Goal: Task Accomplishment & Management: Manage account settings

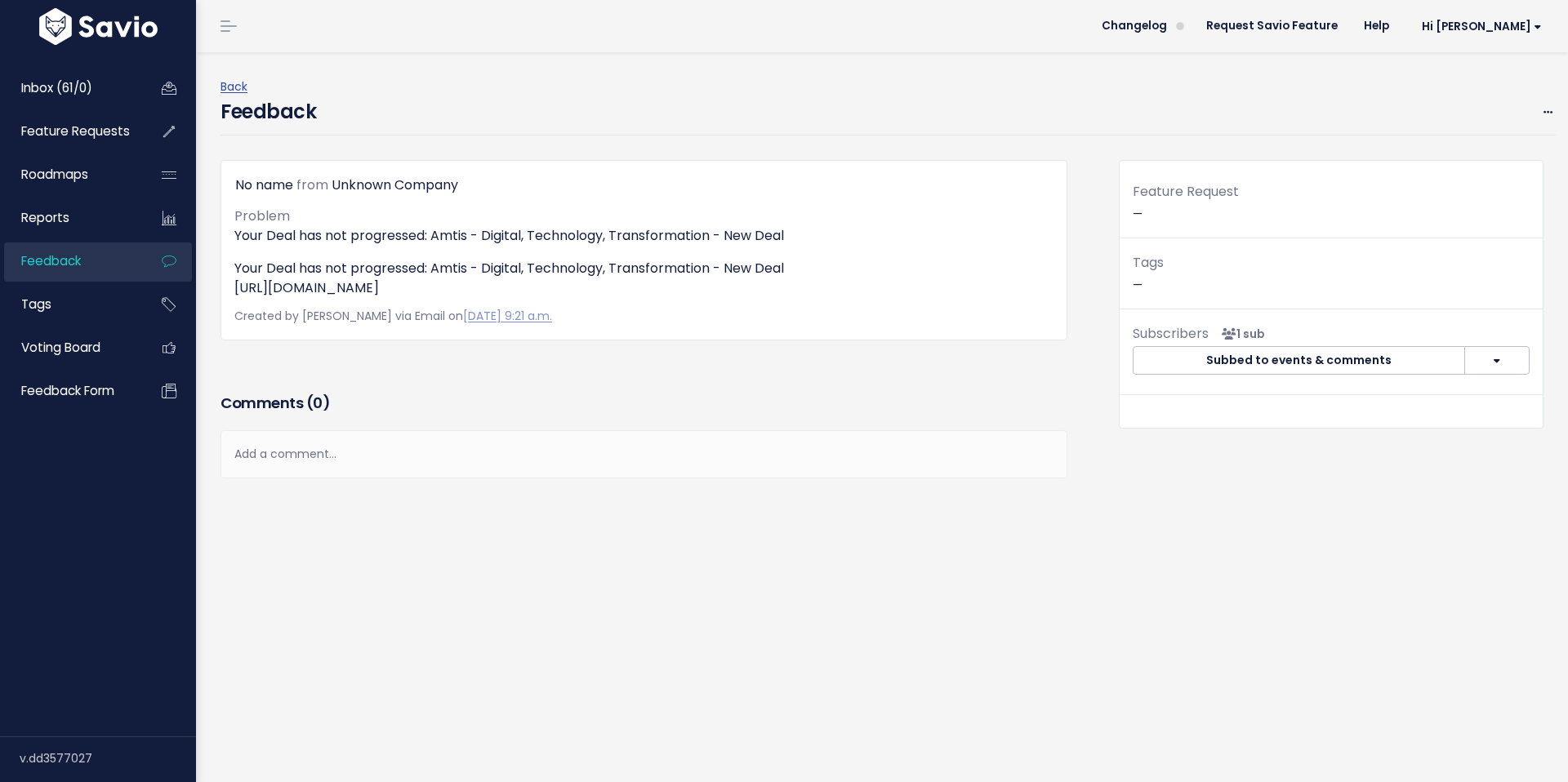
drag, startPoint x: 701, startPoint y: 303, endPoint x: 231, endPoint y: 287, distance: 470.3
click at [231, 287] on div "No name from Unknown Company Problem Your Deal has not progressed: Amtis - Digi…" at bounding box center [644, 250] width 847 height 180
click at [1541, 119] on span at bounding box center [1548, 112] width 15 height 21
drag, startPoint x: 475, startPoint y: 479, endPoint x: 682, endPoint y: 442, distance: 210.3
click at [475, 479] on div "Add a comment..." at bounding box center [644, 454] width 847 height 48
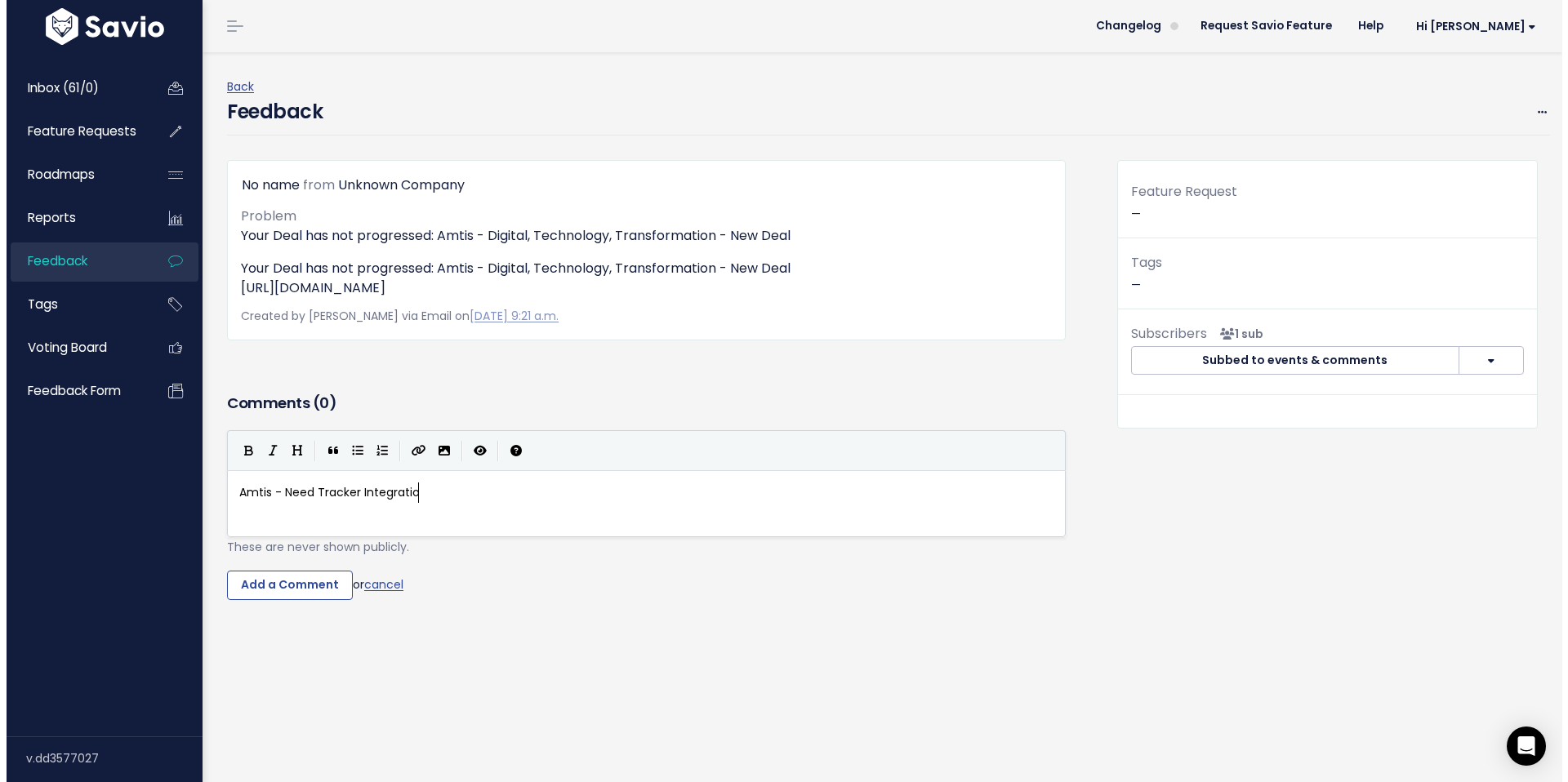
scroll to position [6, 185]
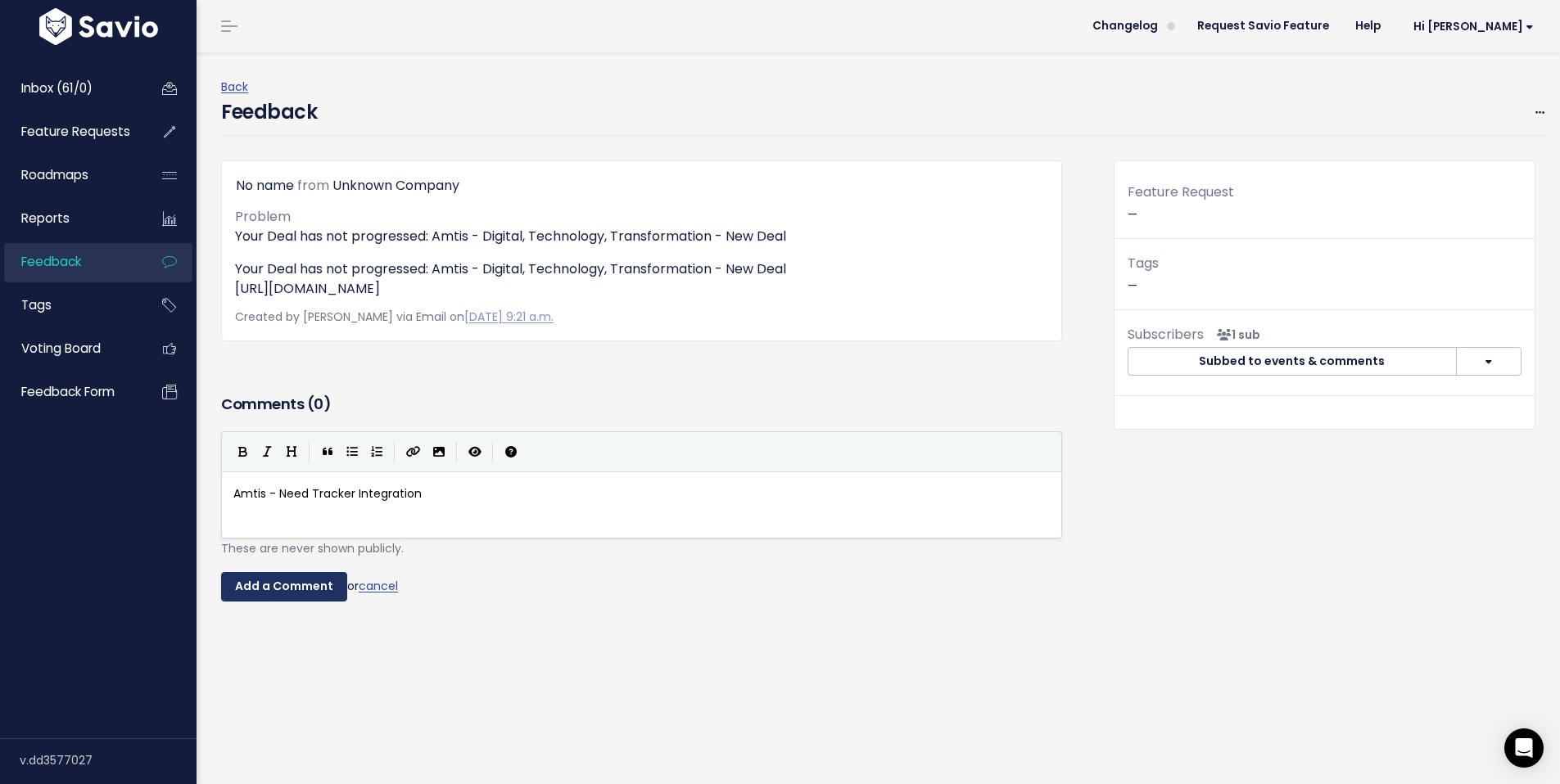
type textarea "Amtis - Need Tracker Integration"
click at [291, 601] on input "Add a Comment" at bounding box center [284, 587] width 126 height 29
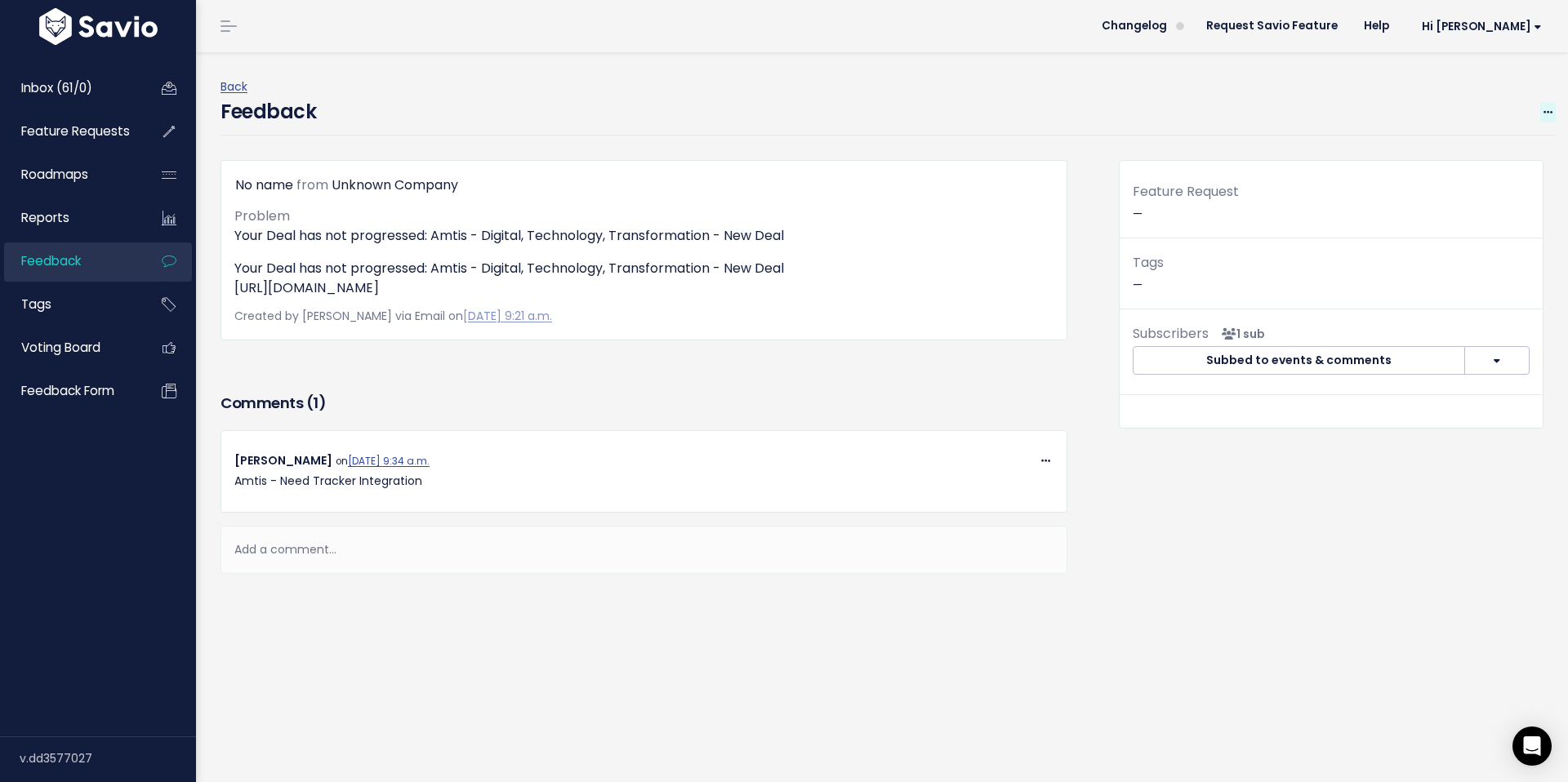
click at [1541, 115] on span at bounding box center [1548, 112] width 15 height 21
click at [1445, 158] on link "Edit" at bounding box center [1483, 156] width 118 height 32
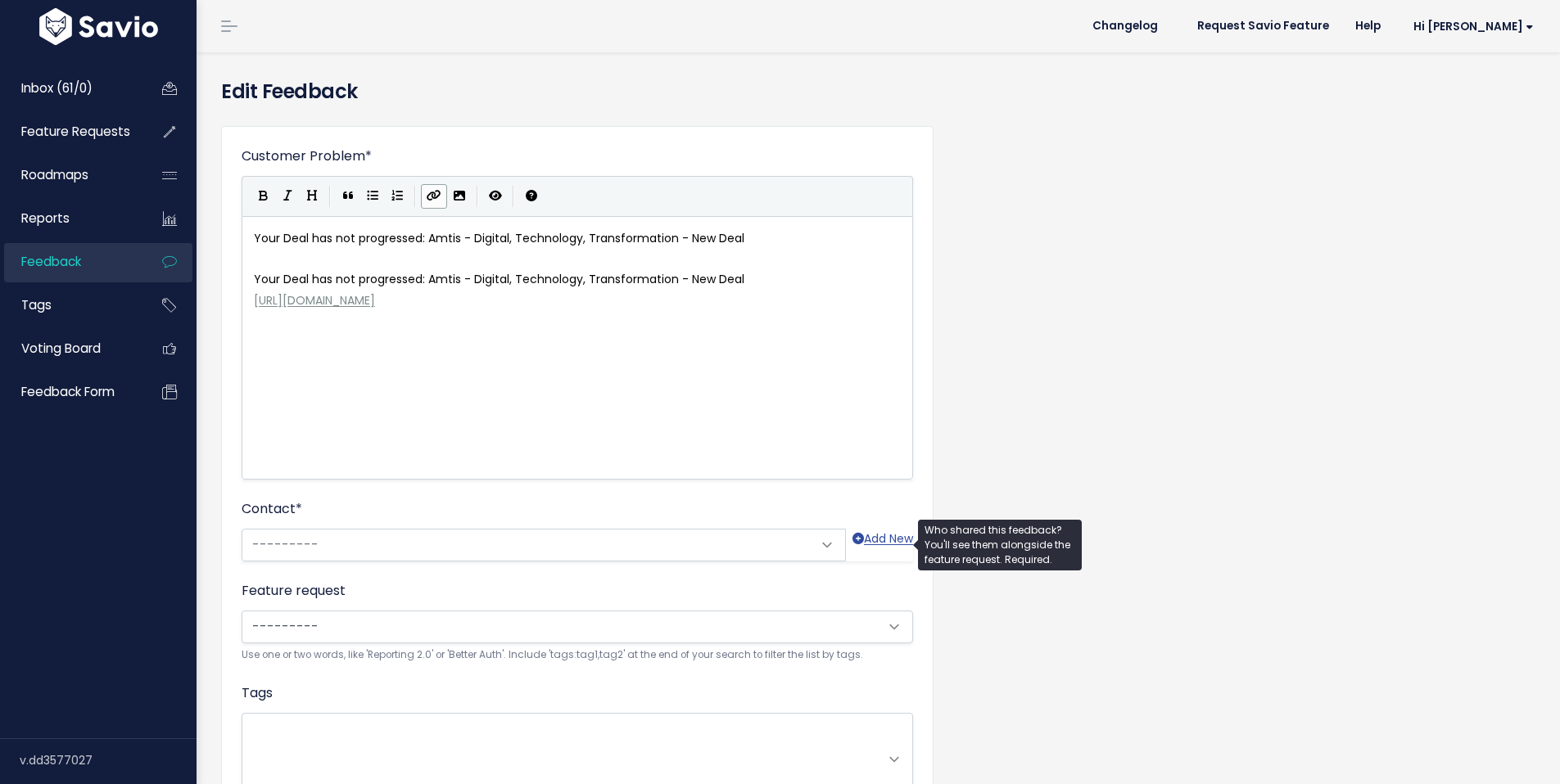
scroll to position [2, 0]
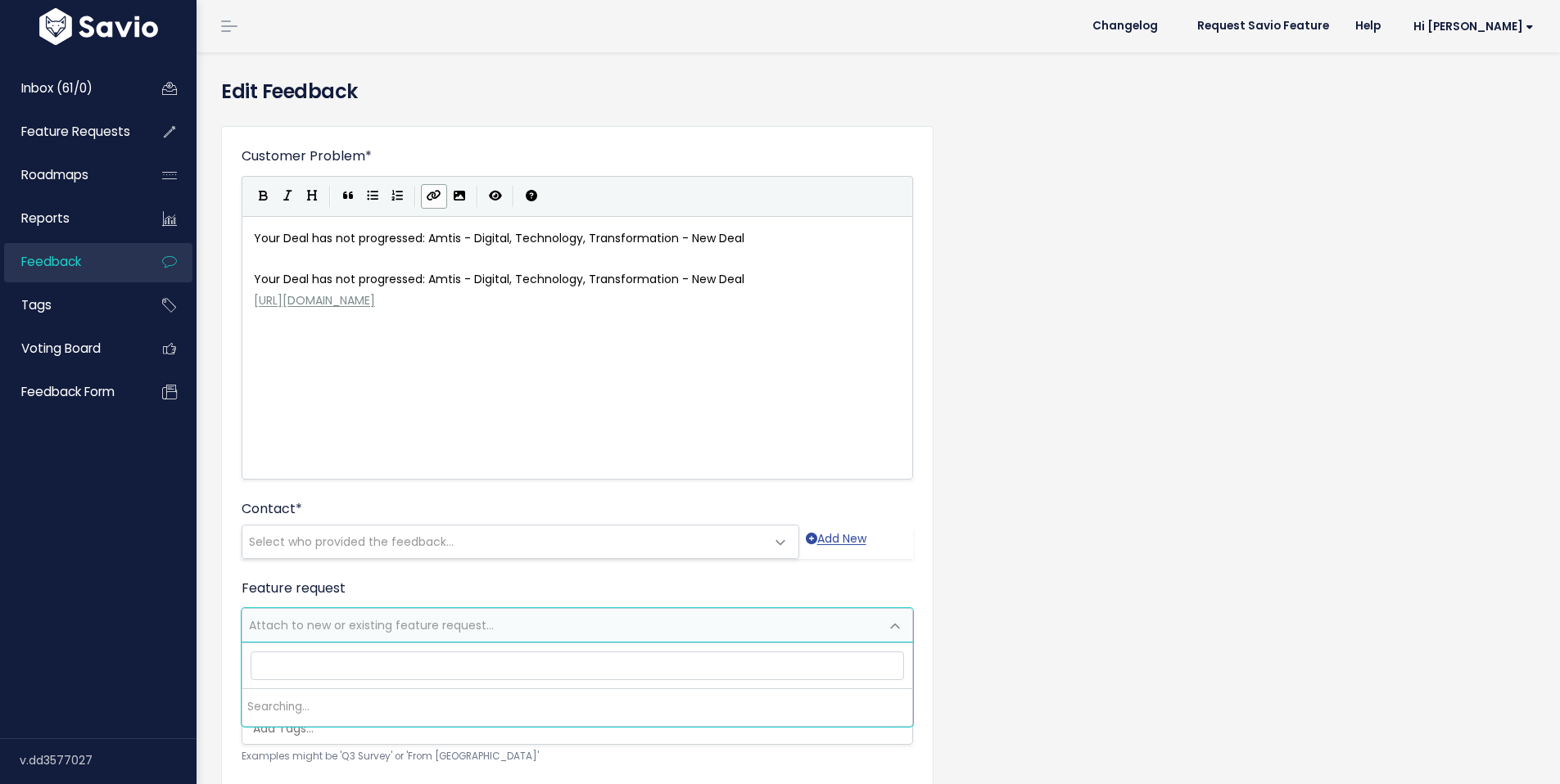
click at [346, 619] on span "Attach to new or existing feature request..." at bounding box center [371, 625] width 245 height 16
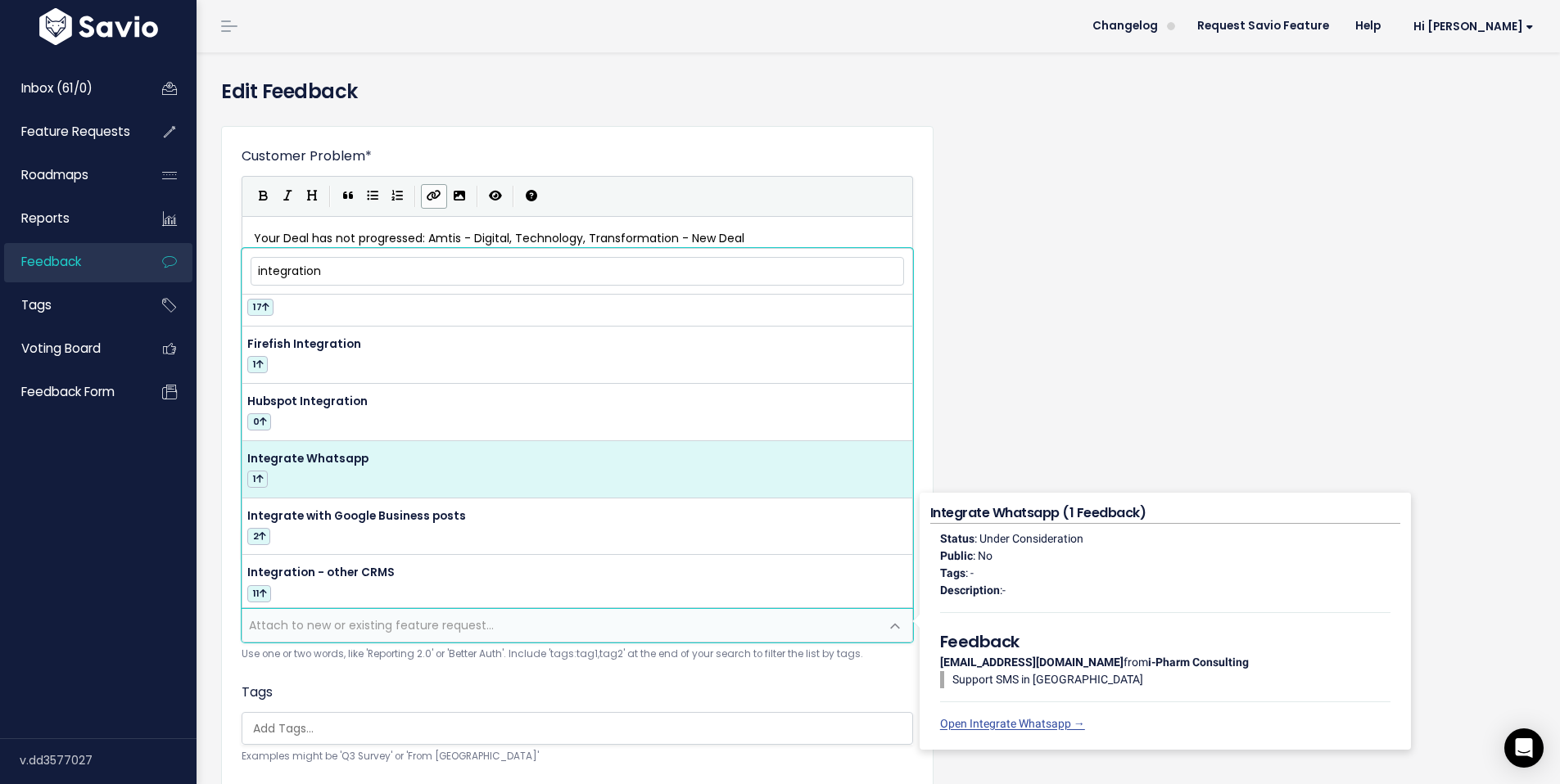
scroll to position [85, 0]
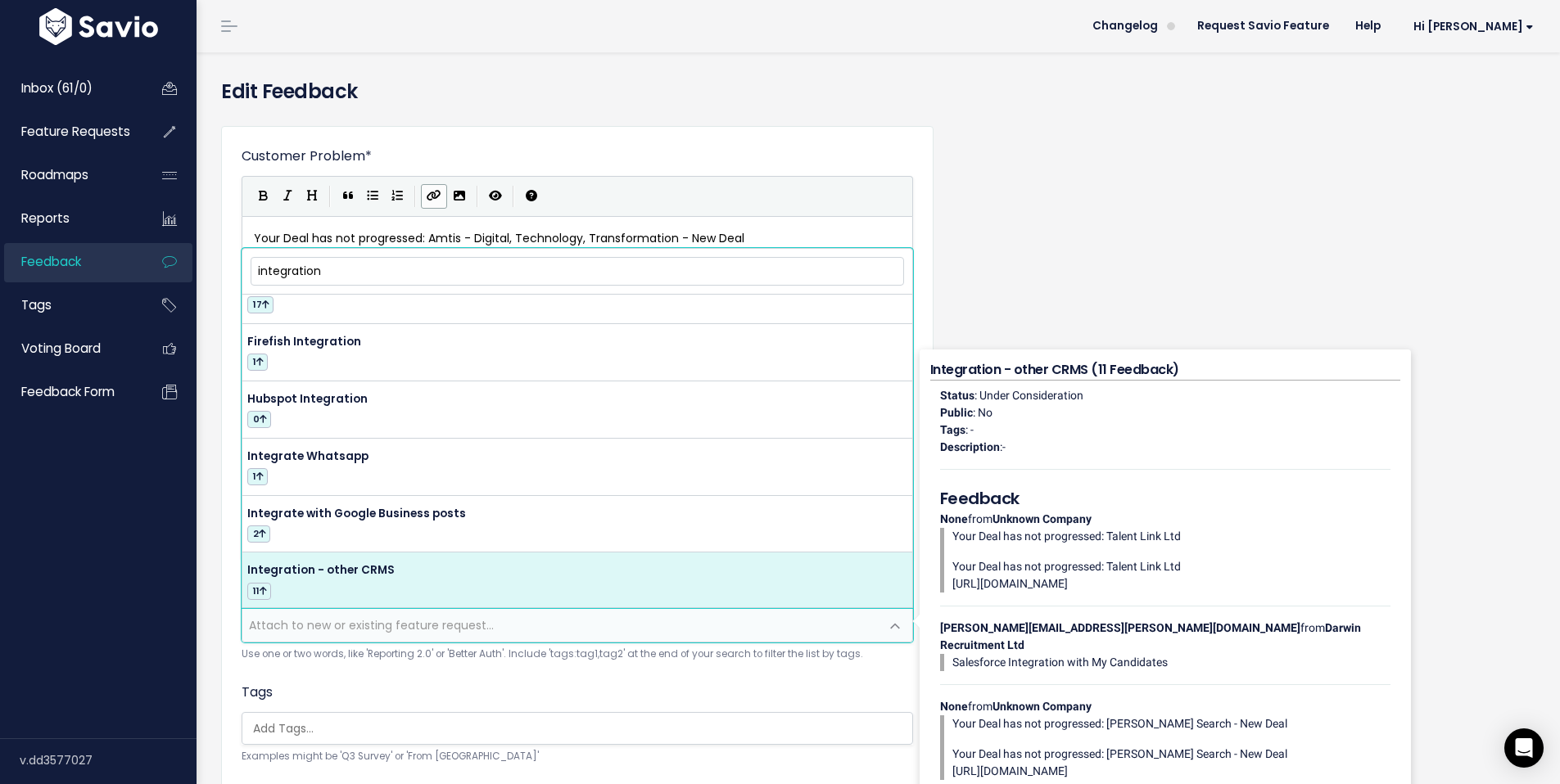
type input "integration"
select select "43433"
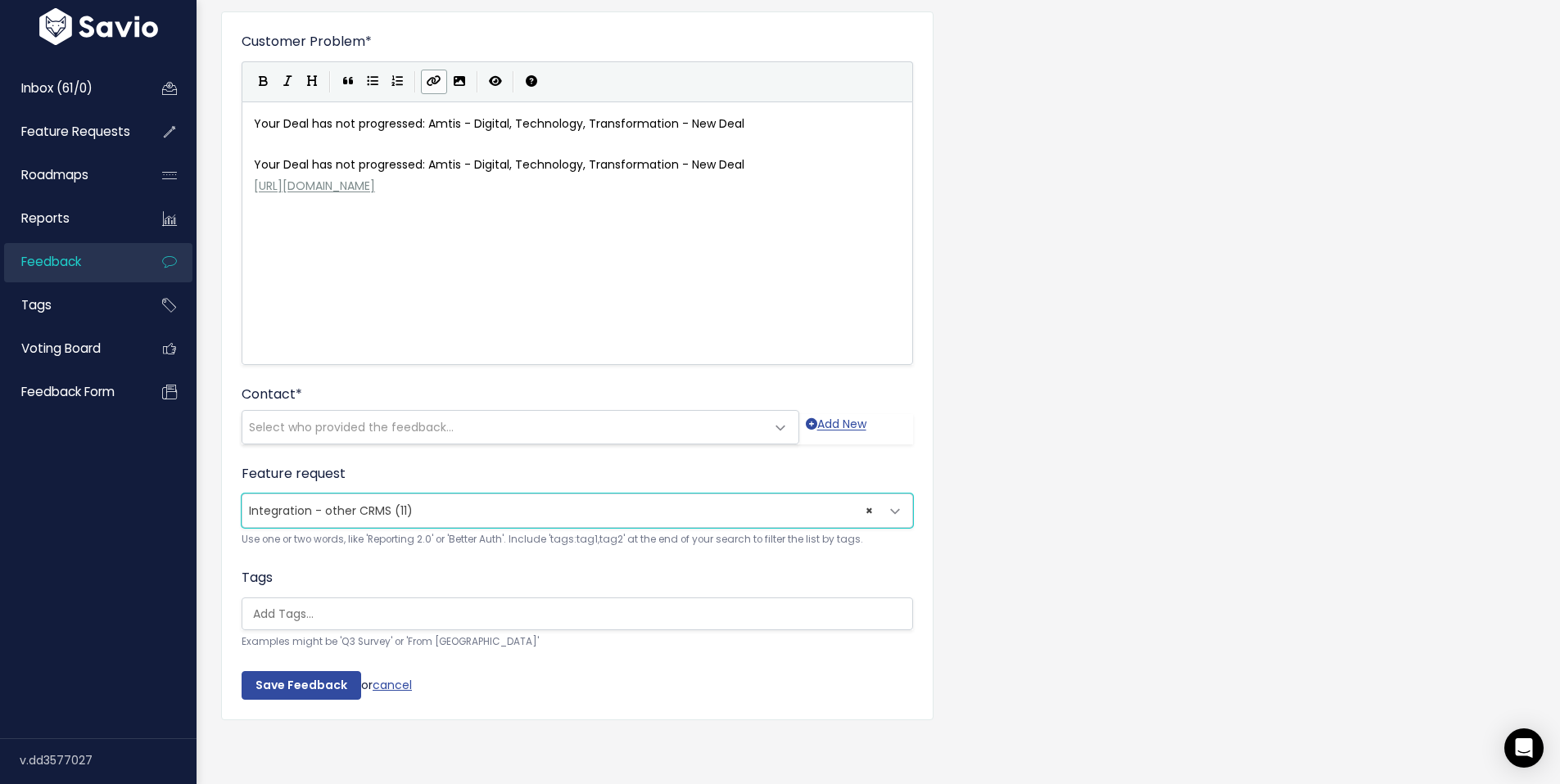
scroll to position [127, 0]
click at [285, 673] on input "Save Feedback" at bounding box center [301, 685] width 119 height 29
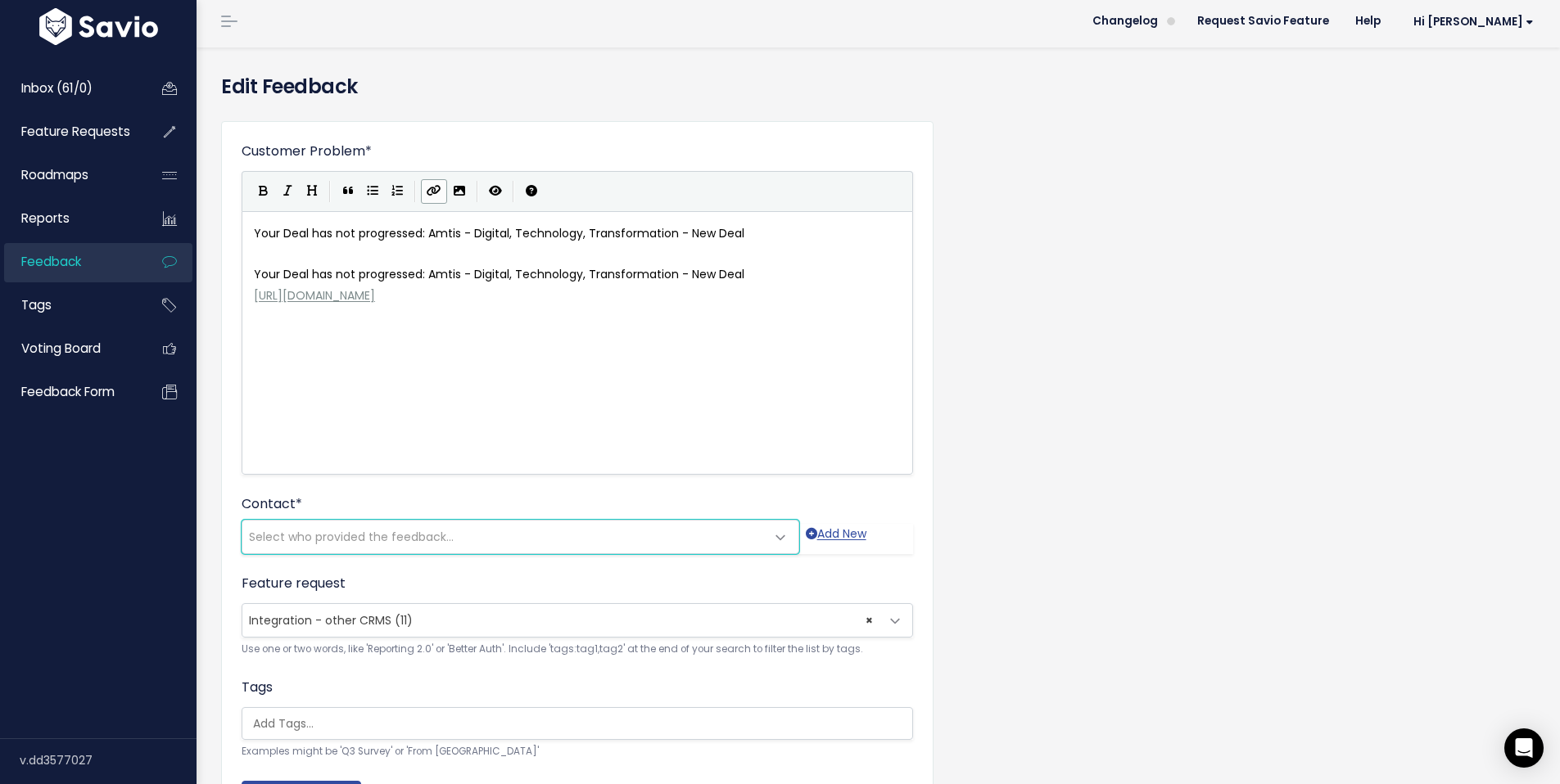
scroll to position [0, 0]
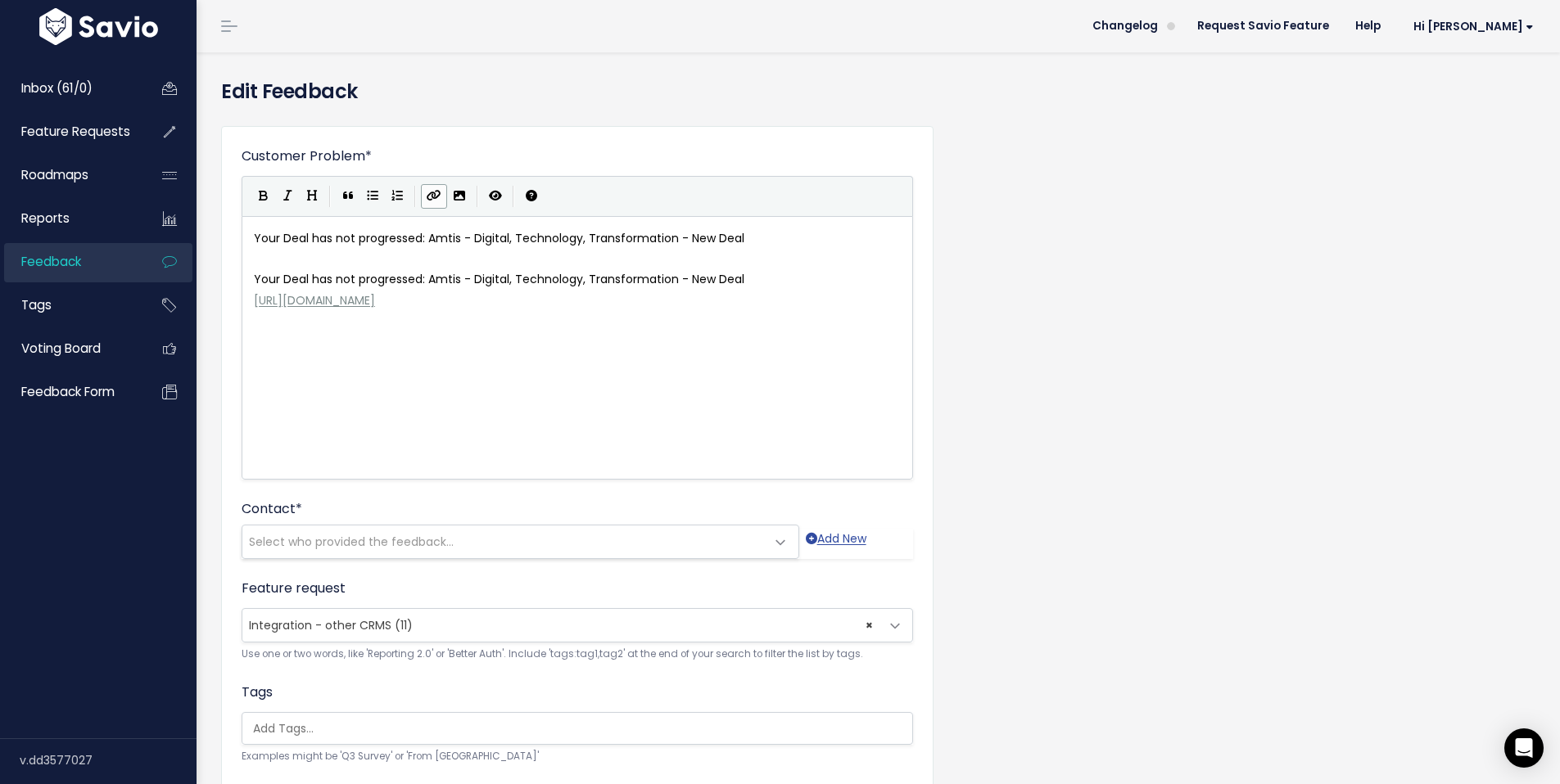
click at [213, 506] on div "Customer Problem * Your Deal has not progressed: Amtis - Digital, Technology, T…" at bounding box center [578, 493] width 737 height 759
click at [333, 543] on span "Select who provided the feedback..." at bounding box center [351, 542] width 205 height 16
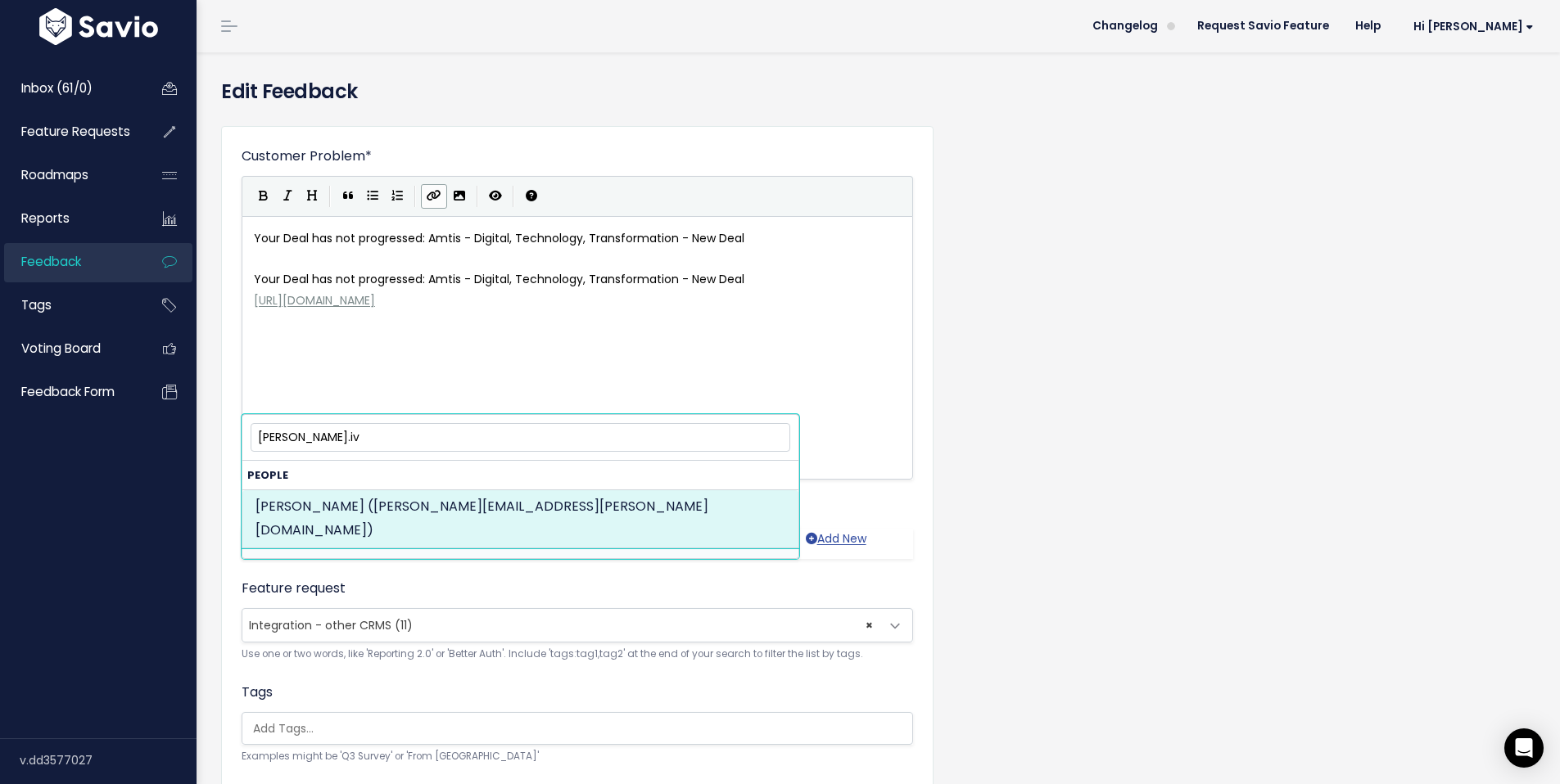
type input "tom.iv"
select select "89484381"
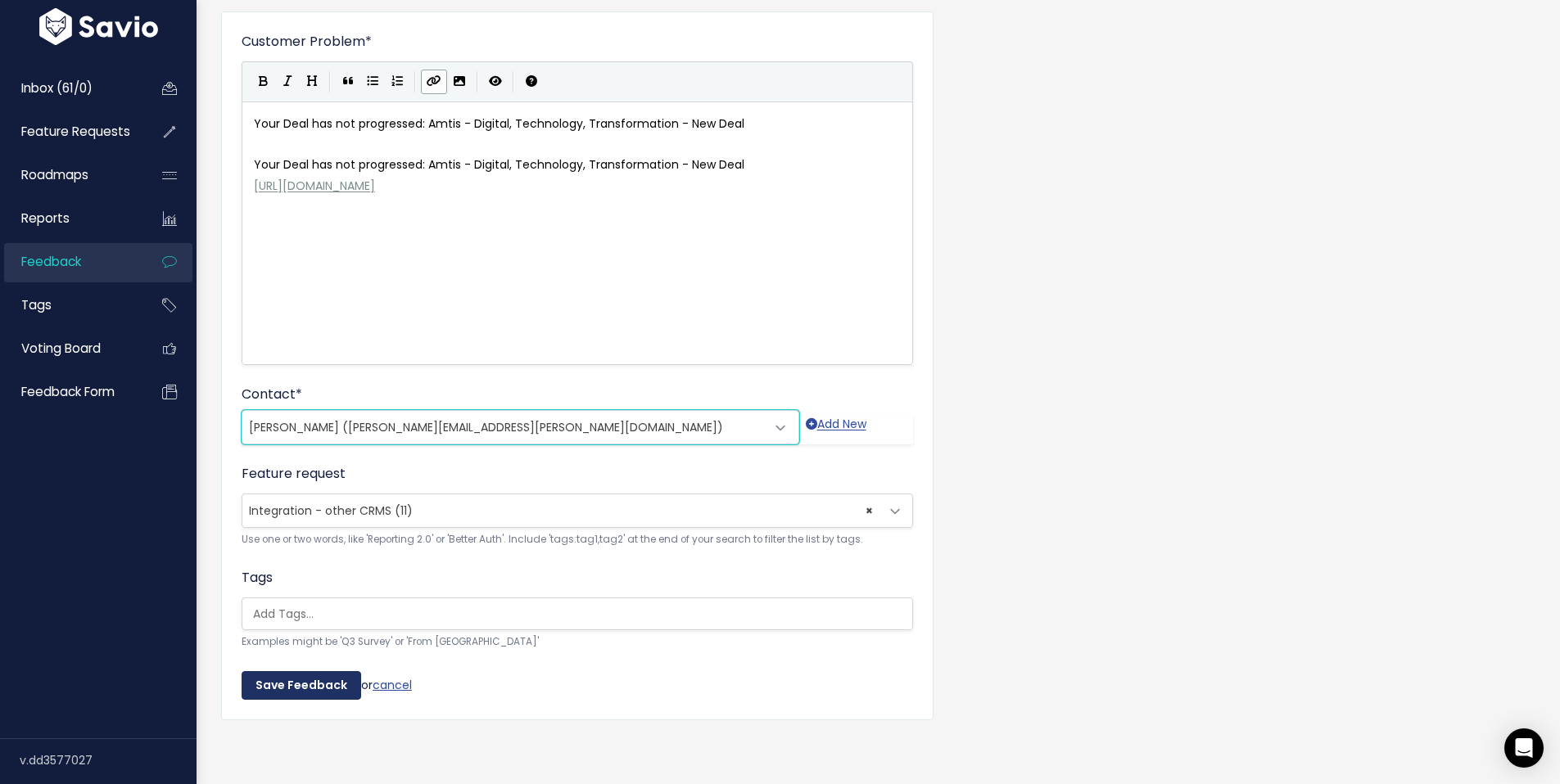
scroll to position [127, 0]
click at [294, 671] on input "Save Feedback" at bounding box center [301, 685] width 119 height 29
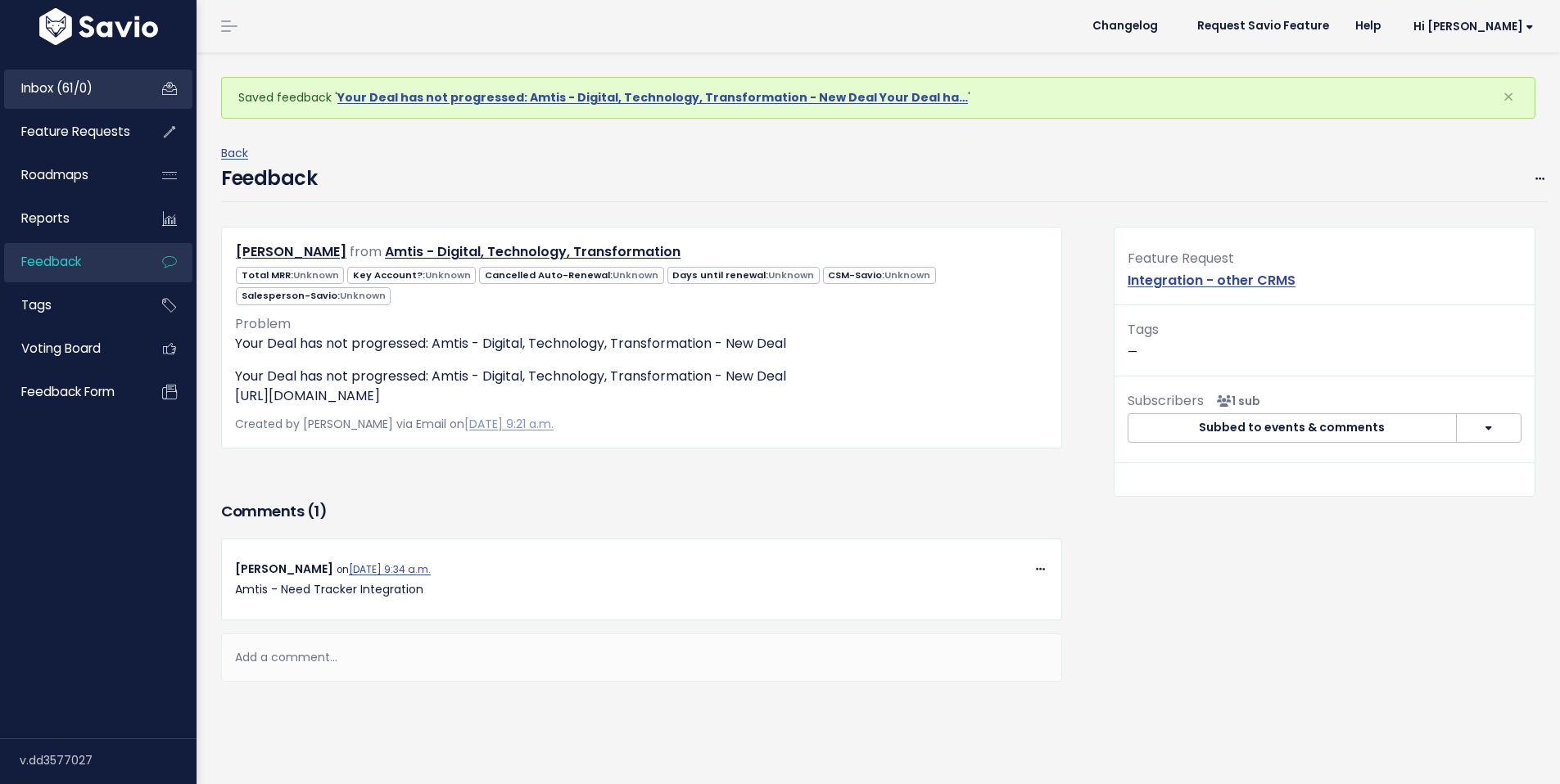
click at [63, 94] on span "Inbox (61/0)" at bounding box center [57, 88] width 71 height 17
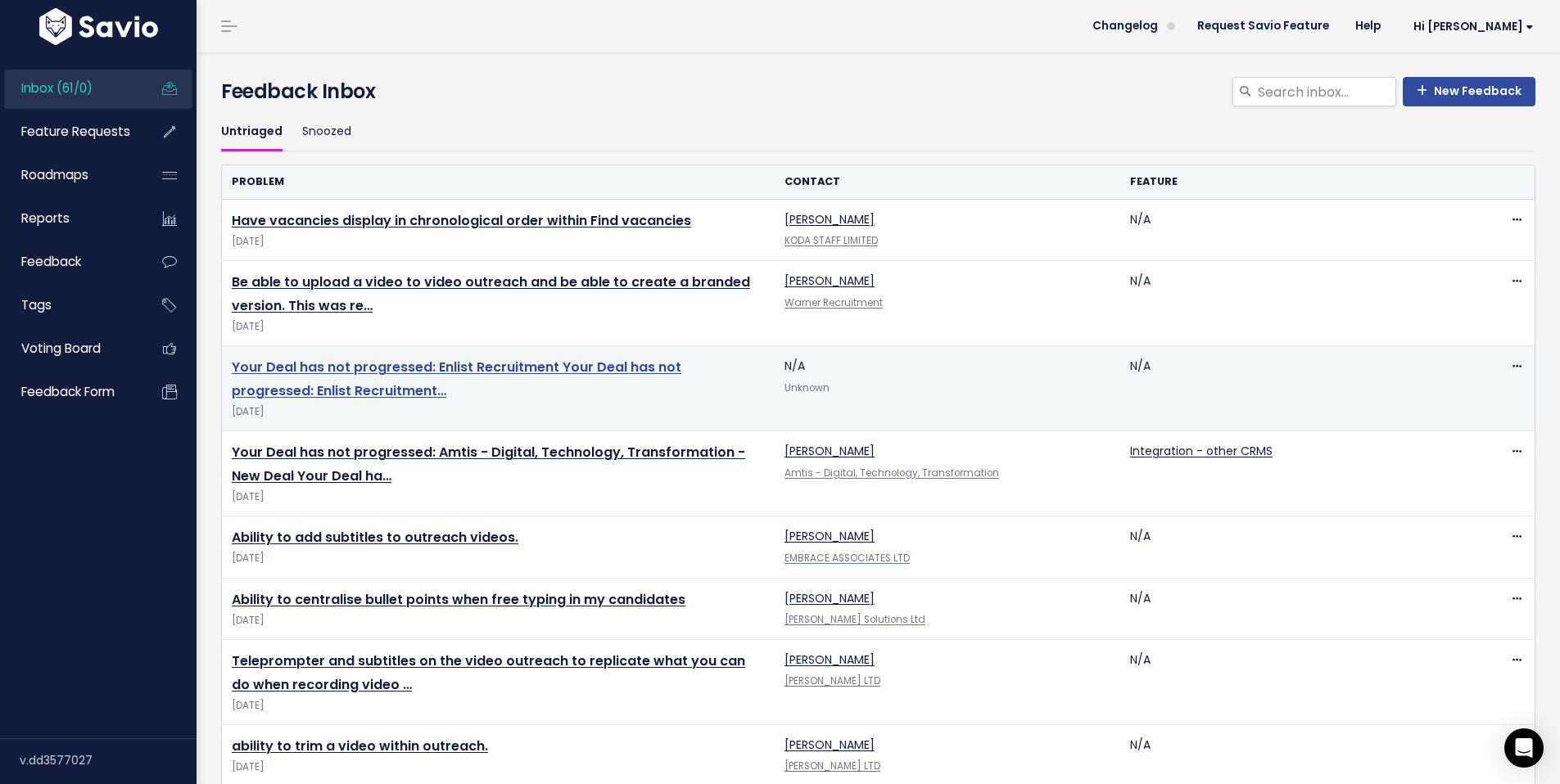
click at [383, 370] on link "Your Deal has not progressed: Enlist Recruitment Your Deal has not progressed: …" at bounding box center [456, 379] width 449 height 43
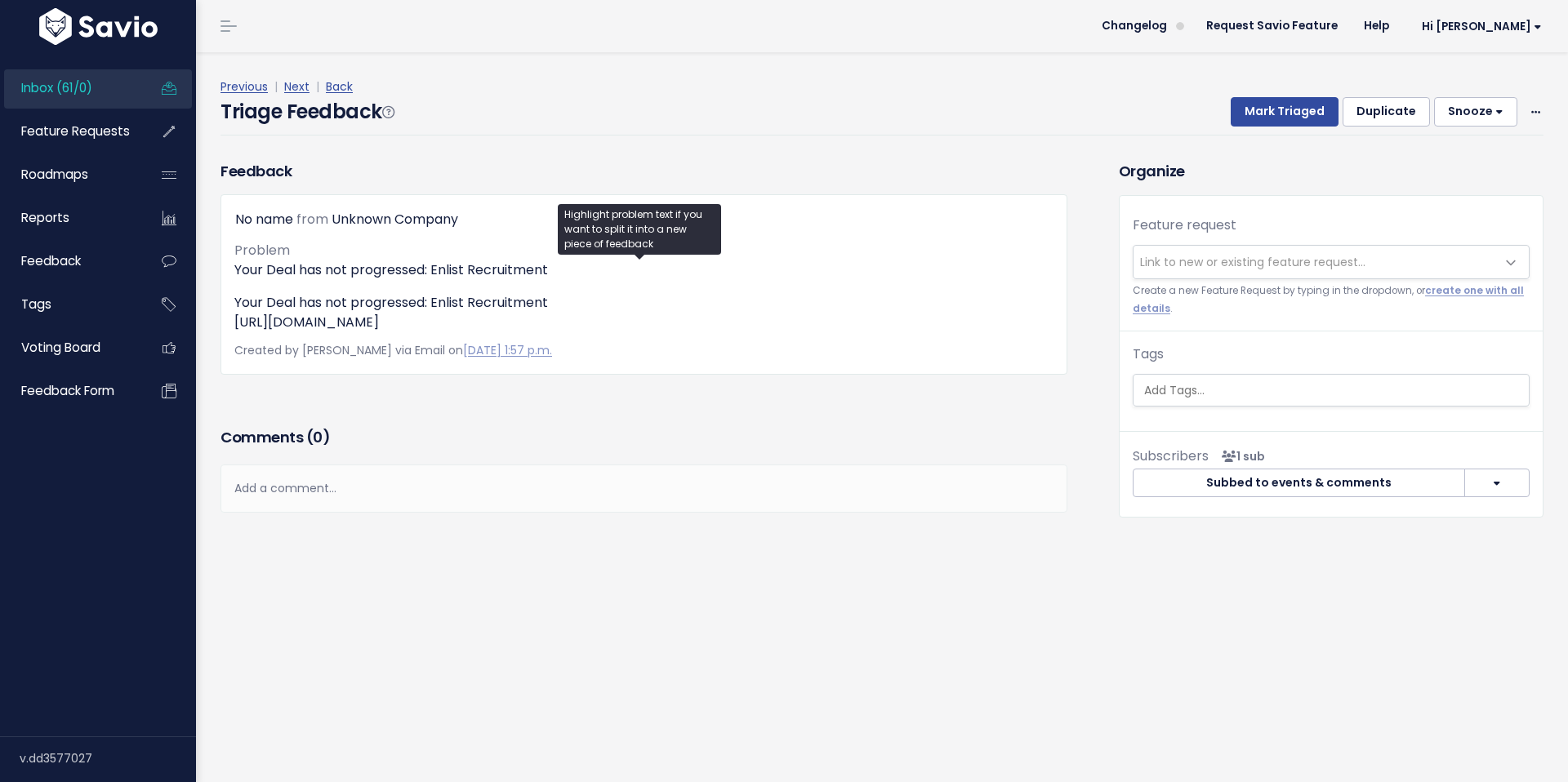
drag, startPoint x: 439, startPoint y: 319, endPoint x: 197, endPoint y: 315, distance: 242.0
click at [197, 315] on div "Triage Feedback To Triage this Feedback Decide whether you'll act on this Feedb…" at bounding box center [881, 417] width 1372 height 730
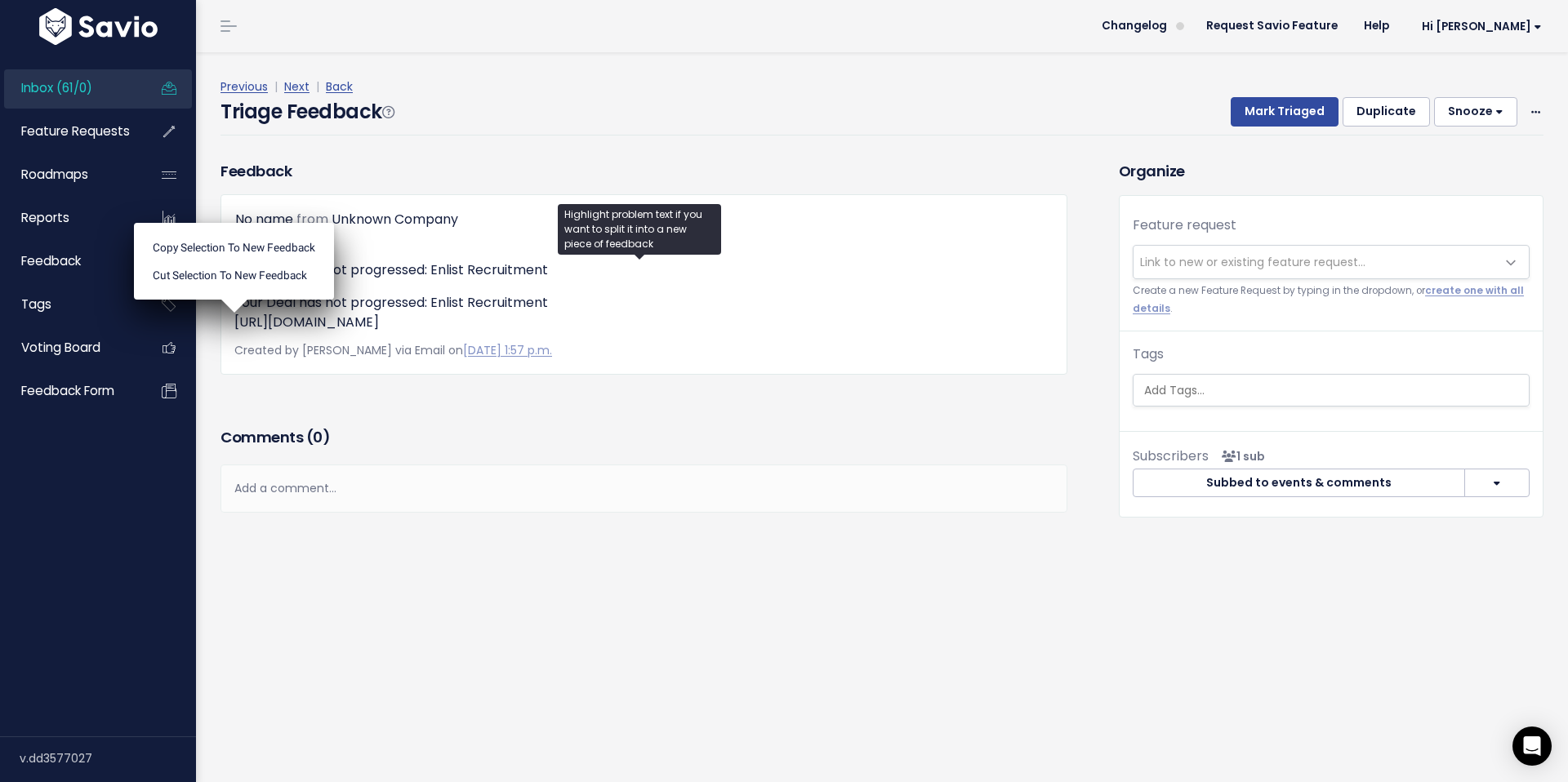
copy p "https://app-eu1.hubspot.com/api/notification-station/general/v1/notifications/c…"
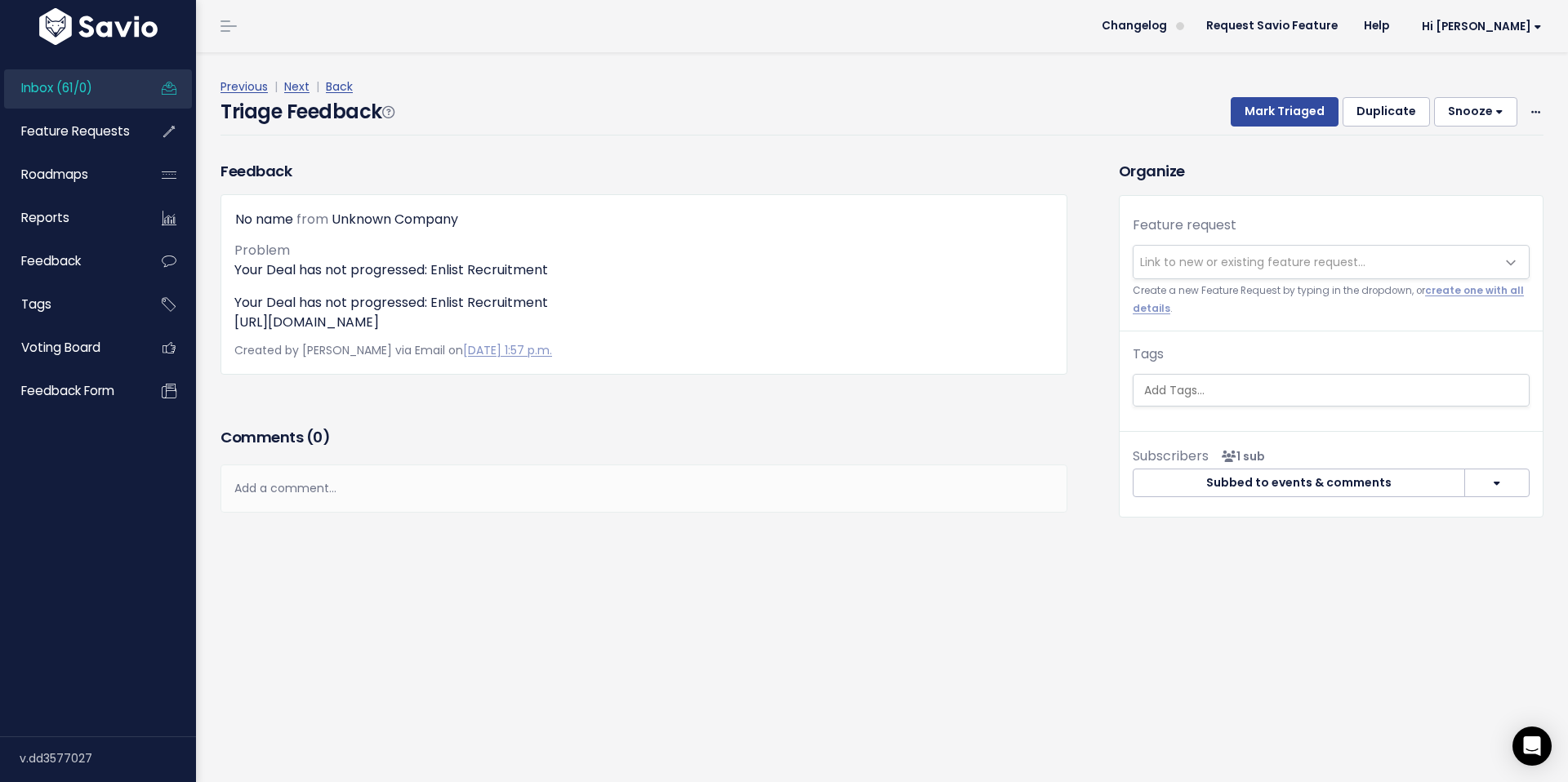
click at [271, 508] on div "Add a comment..." at bounding box center [644, 489] width 847 height 48
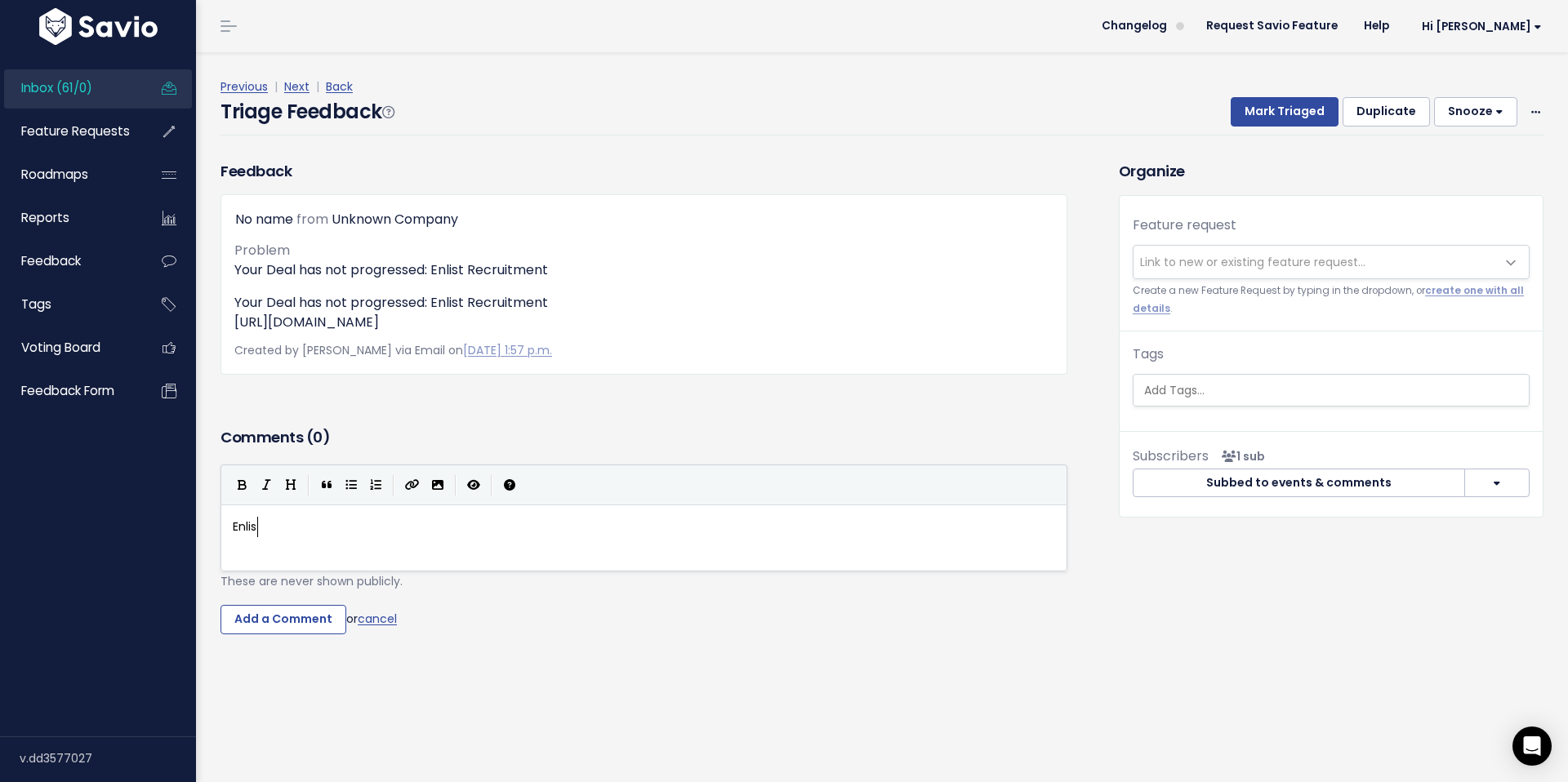
type textarea "Enlist"
type textarea "​"
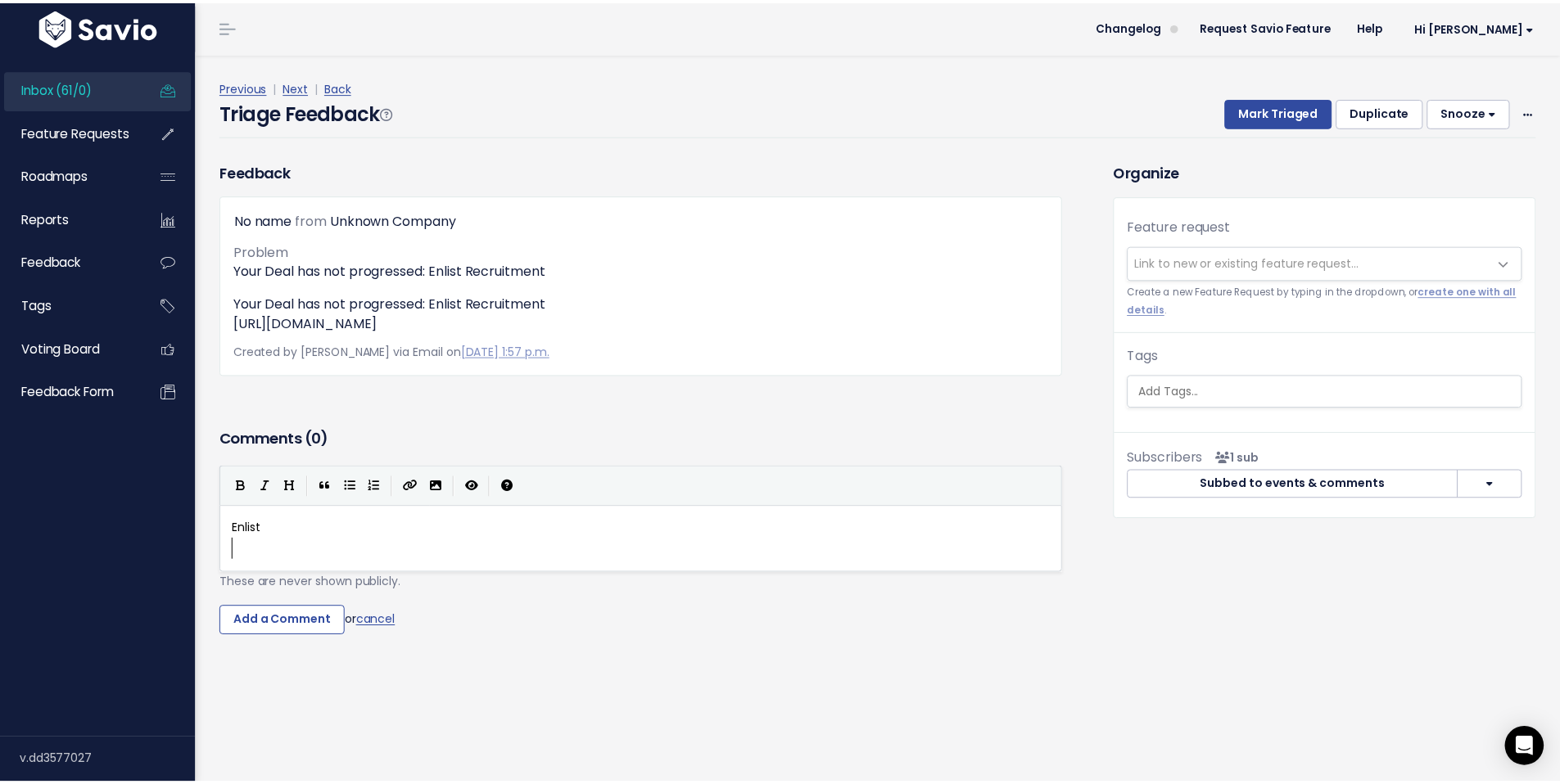
scroll to position [0, 0]
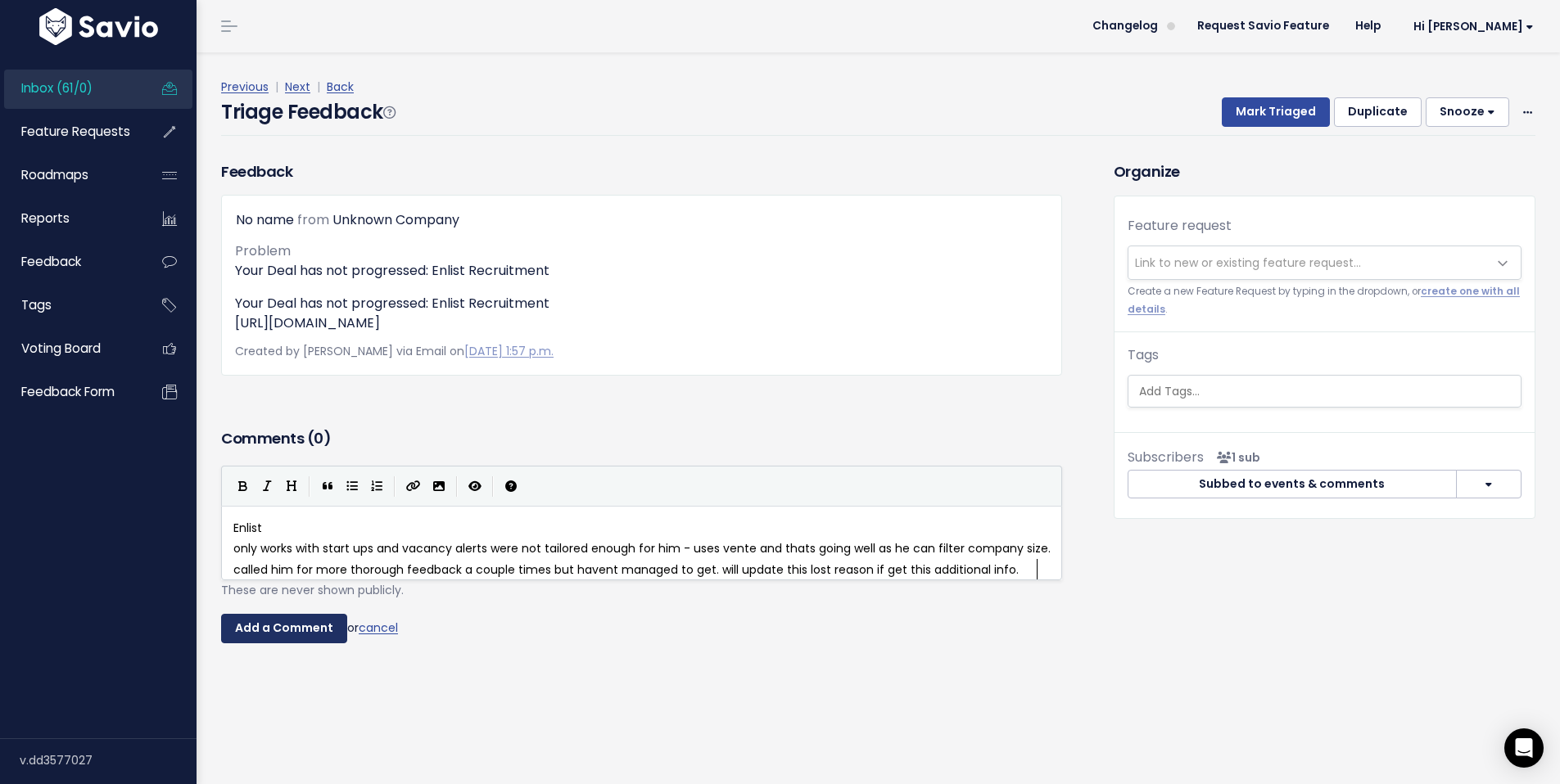
click at [273, 643] on input "Add a Comment" at bounding box center [284, 628] width 126 height 29
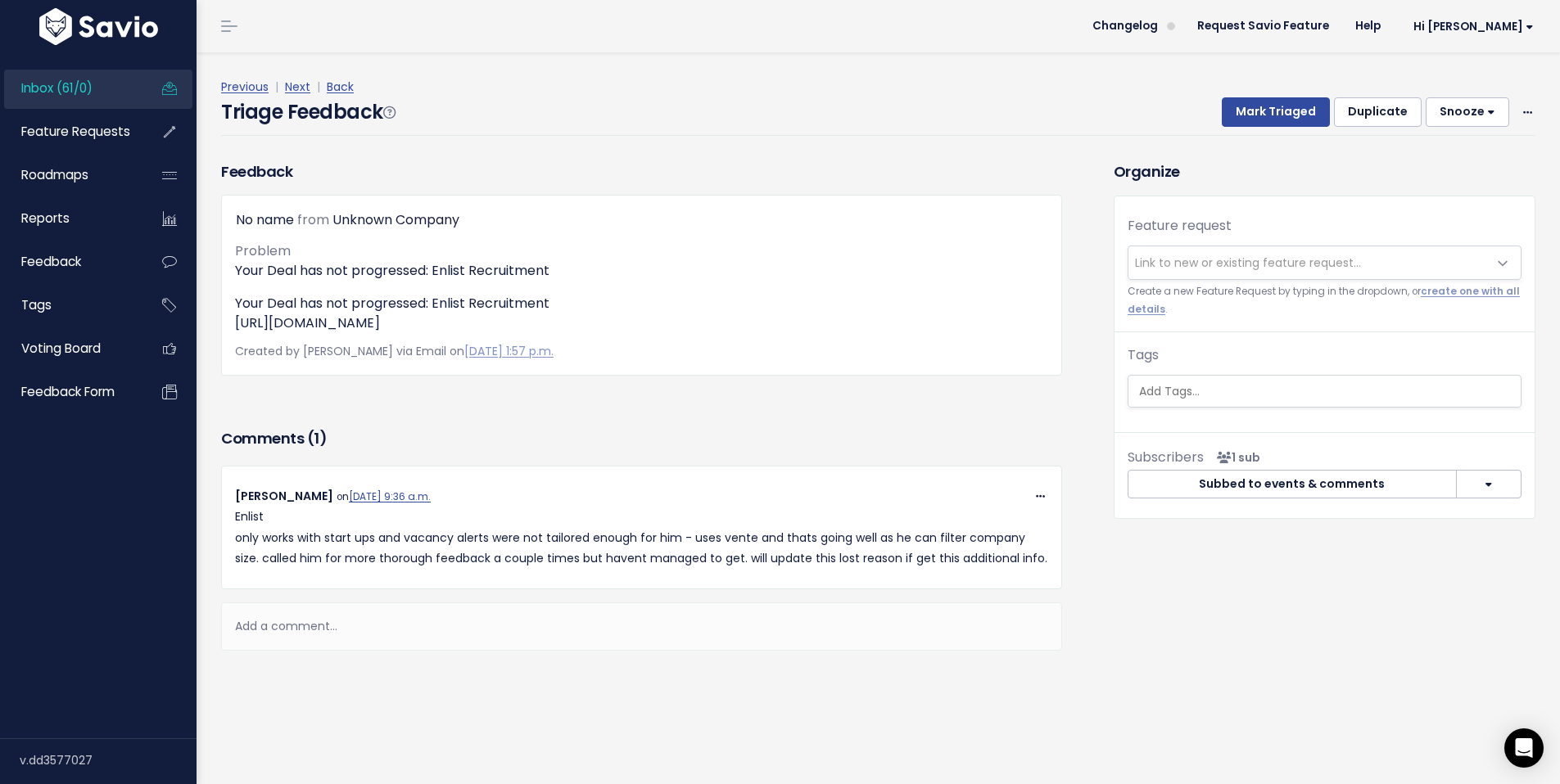
click at [1289, 266] on span "Link to new or existing feature request..." at bounding box center [1248, 262] width 226 height 16
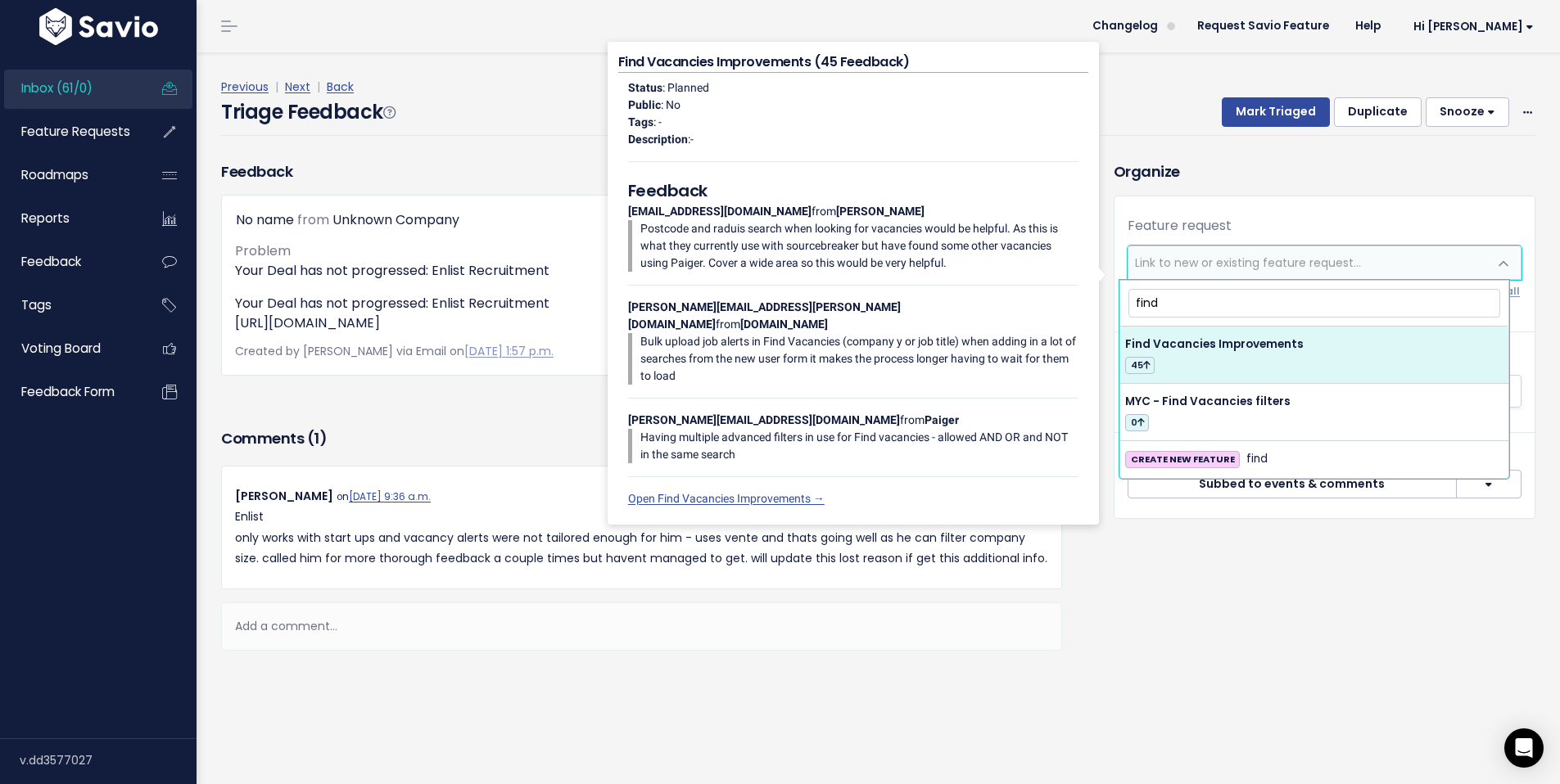
type input "find"
select select "54294"
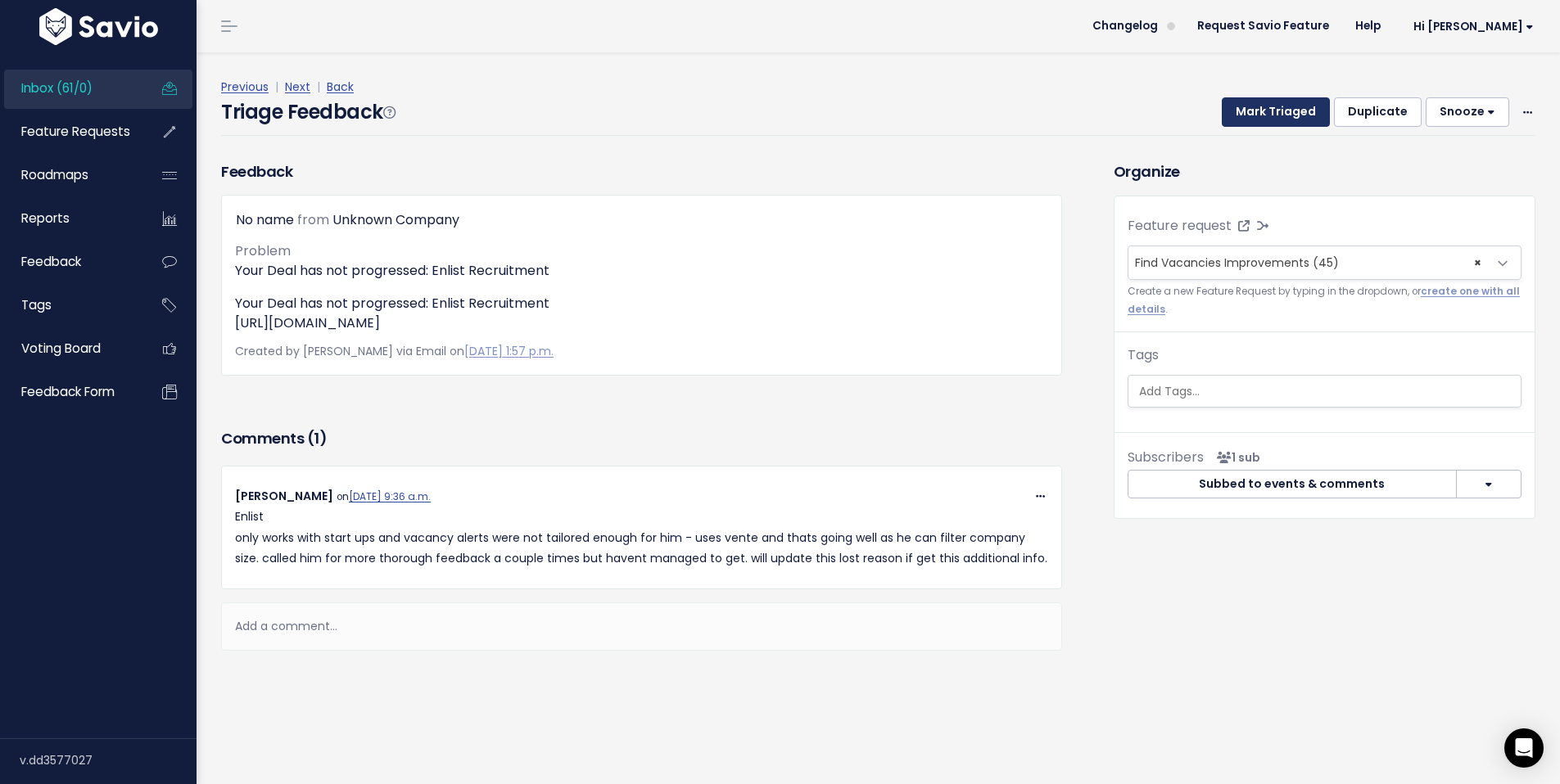
click at [1269, 112] on button "Mark Triaged" at bounding box center [1275, 112] width 108 height 29
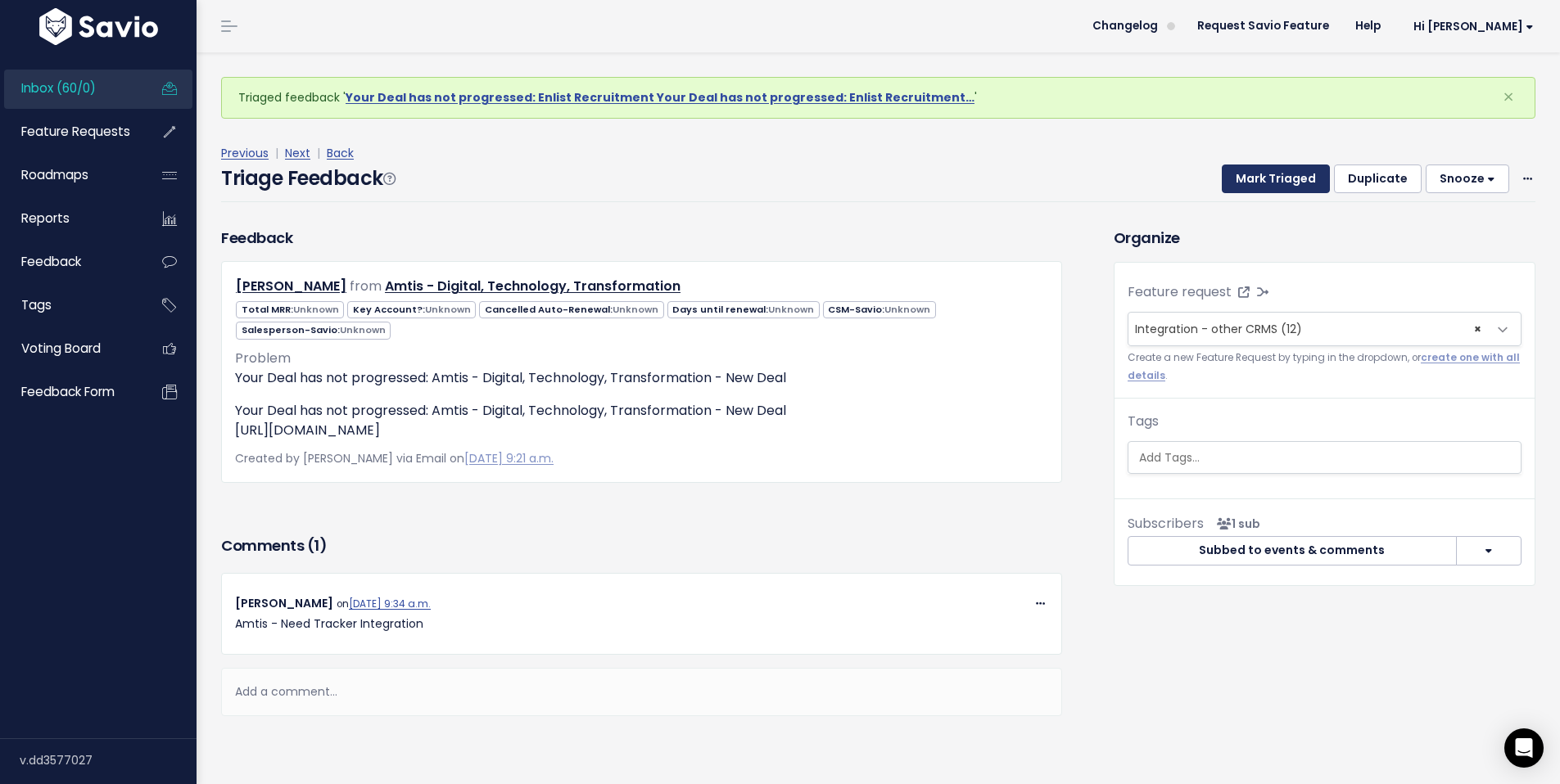
click at [1269, 187] on button "Mark Triaged" at bounding box center [1275, 179] width 108 height 29
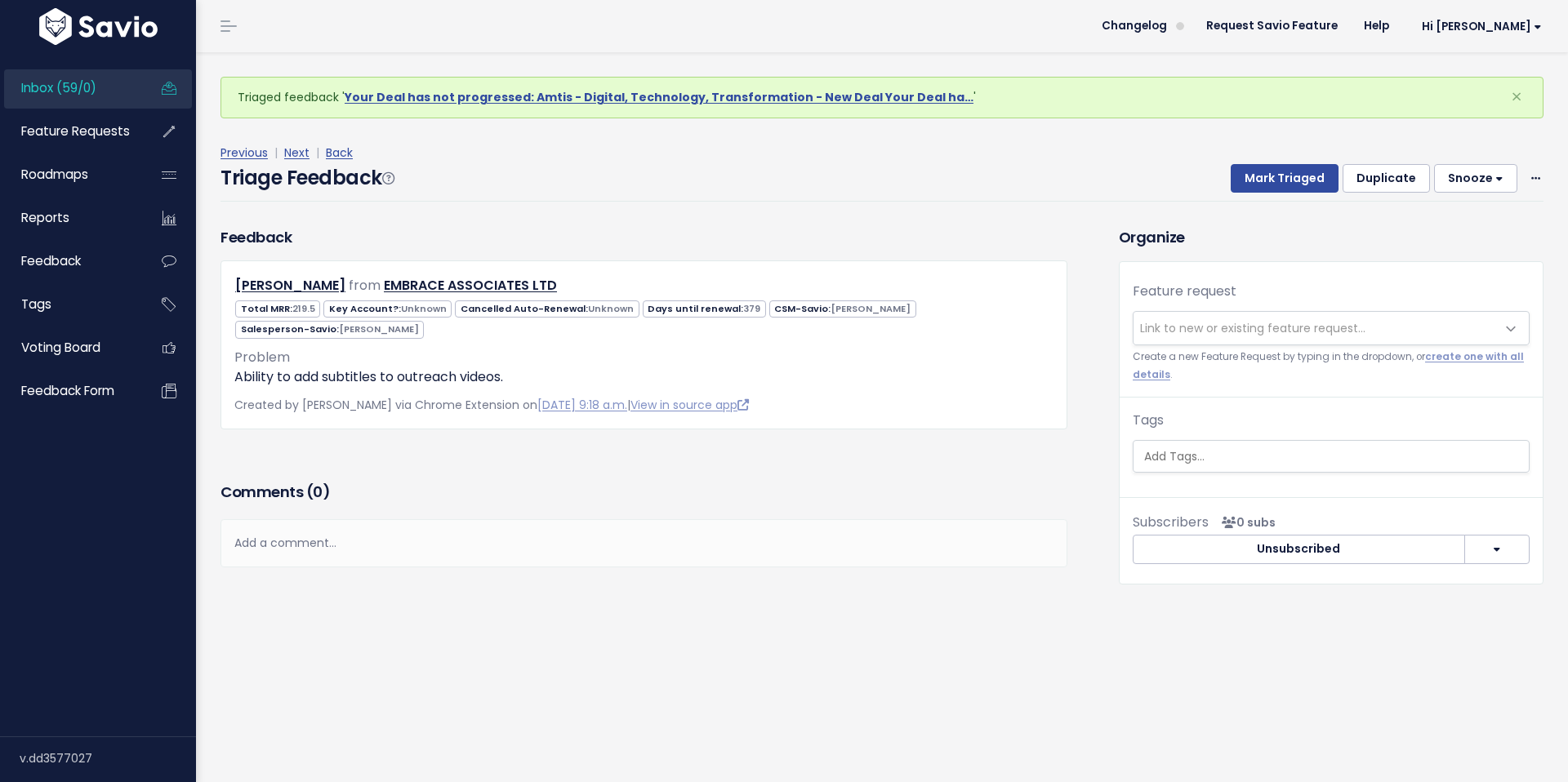
click at [1170, 333] on span "Link to new or existing feature request..." at bounding box center [1253, 327] width 226 height 16
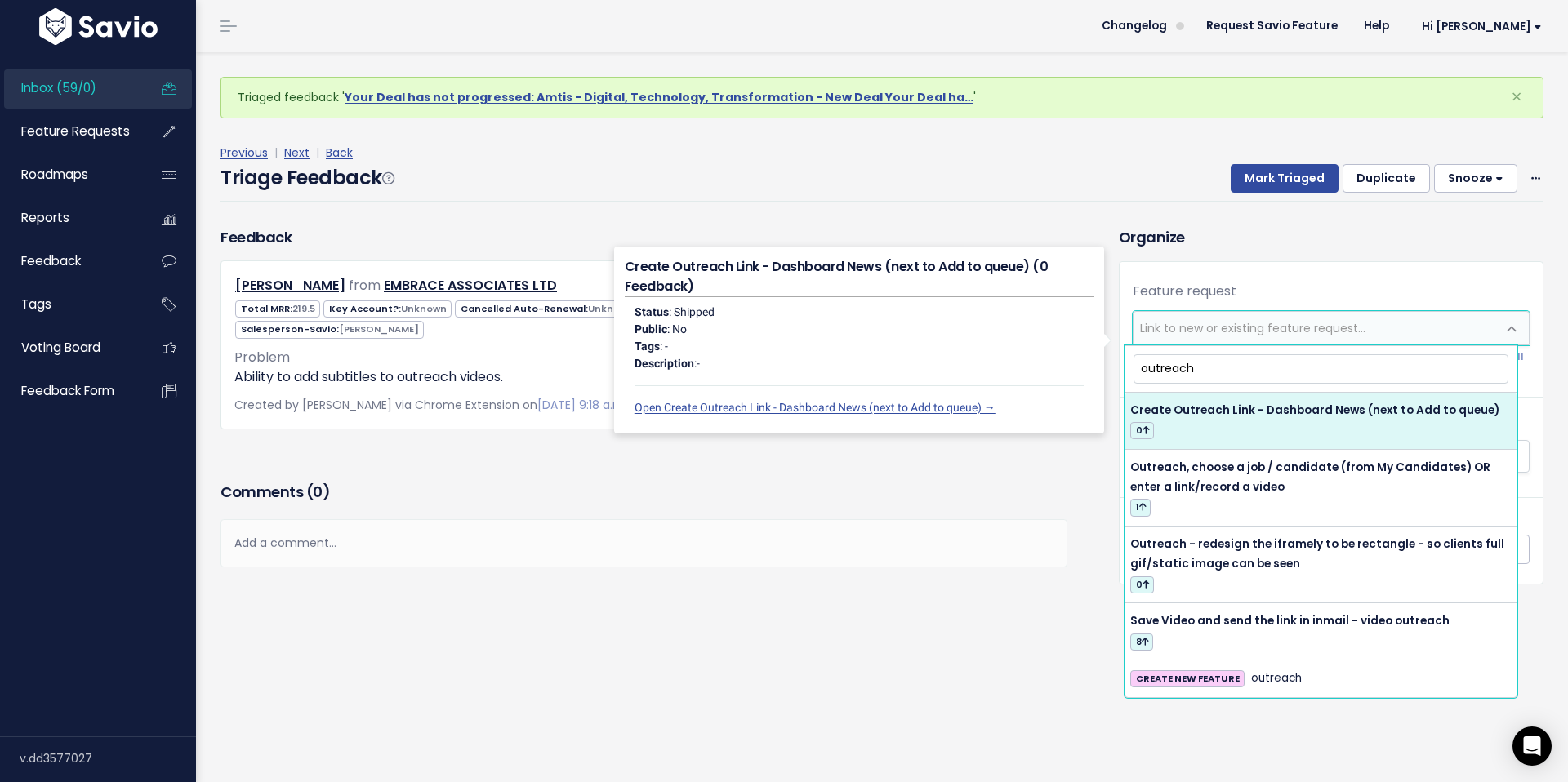
drag, startPoint x: 1212, startPoint y: 366, endPoint x: 1070, endPoint y: 356, distance: 142.4
click at [1068, 356] on body "Inbox (59/0) Feature Requests Roadmaps ×" at bounding box center [784, 391] width 1568 height 782
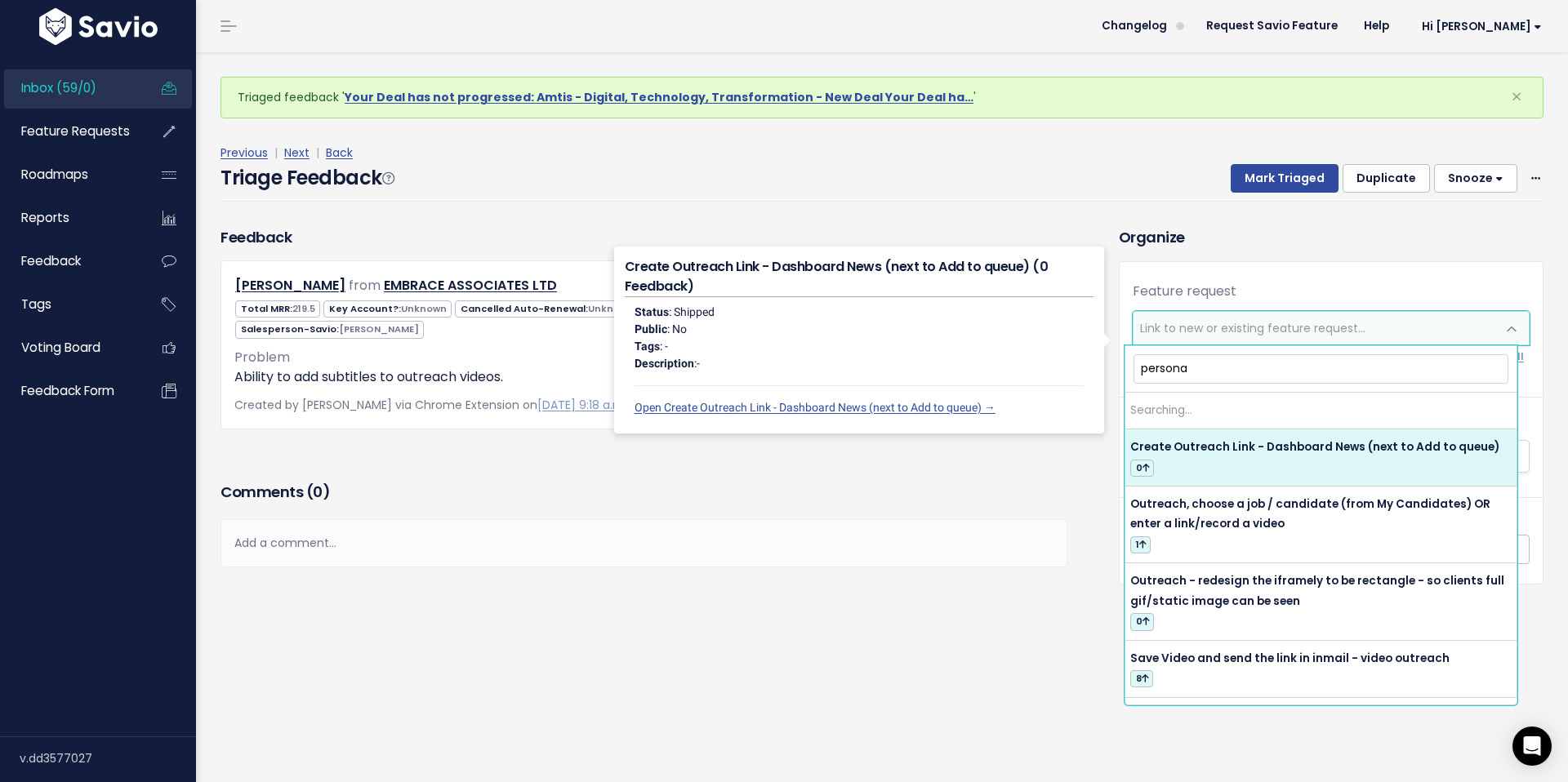
type input "personal"
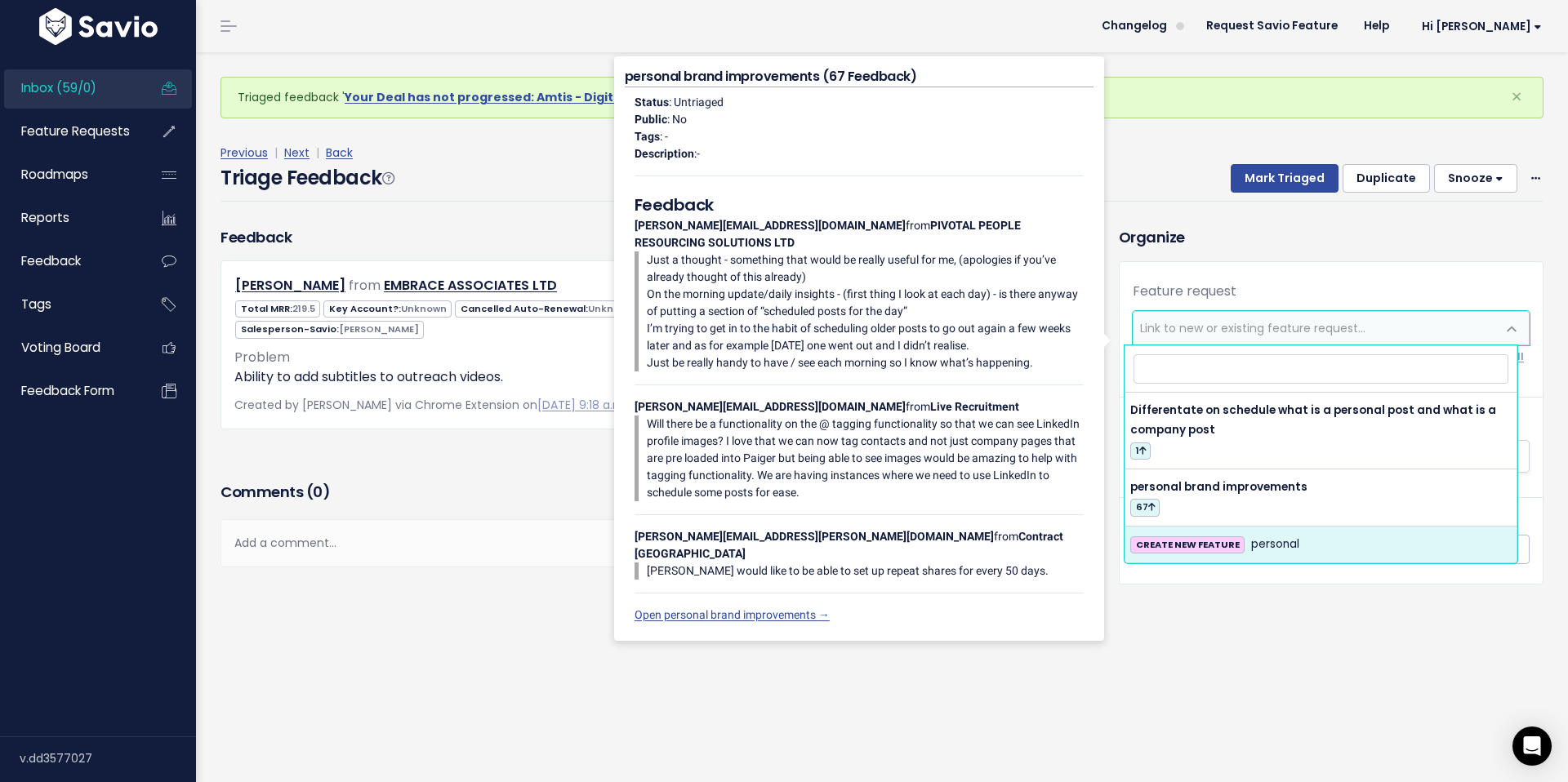
drag, startPoint x: 1207, startPoint y: 634, endPoint x: 1225, endPoint y: 580, distance: 56.9
click at [1208, 632] on div "Feedback [PERSON_NAME] from EMBRACE ASSOCIATES LTD" at bounding box center [882, 438] width 1347 height 423
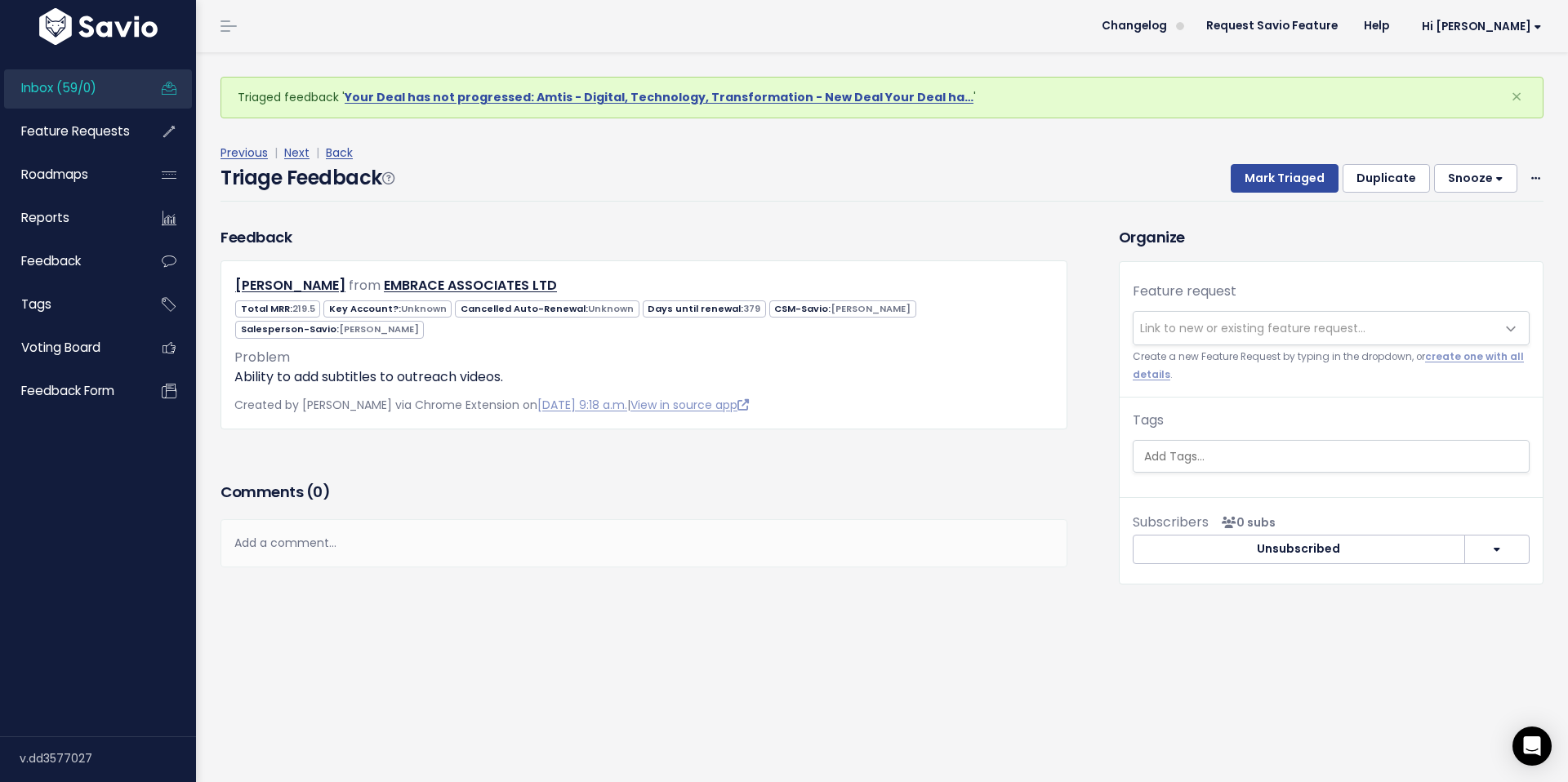
click at [62, 81] on span "Inbox (59/0)" at bounding box center [59, 88] width 75 height 17
